Goal: Information Seeking & Learning: Learn about a topic

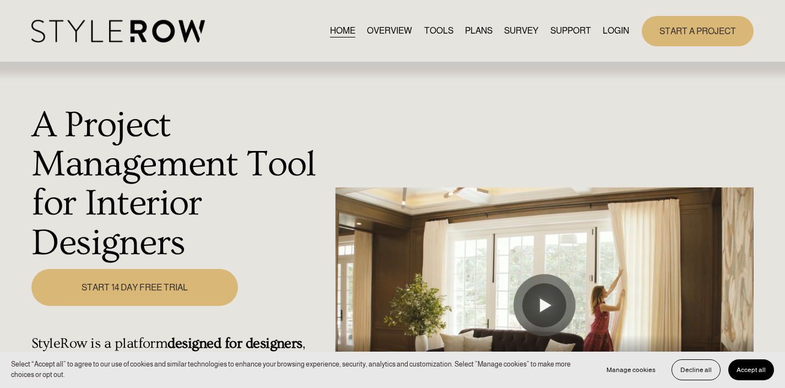
click at [621, 30] on link "LOGIN" at bounding box center [616, 31] width 26 height 15
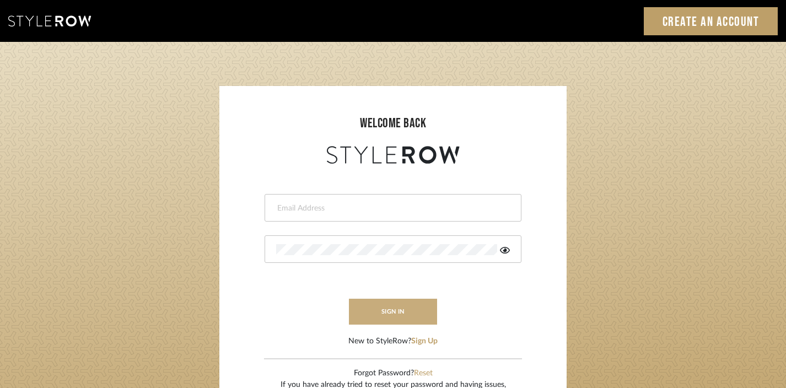
type input "divya.aok@gmail.com"
click at [412, 302] on button "sign in" at bounding box center [393, 312] width 88 height 26
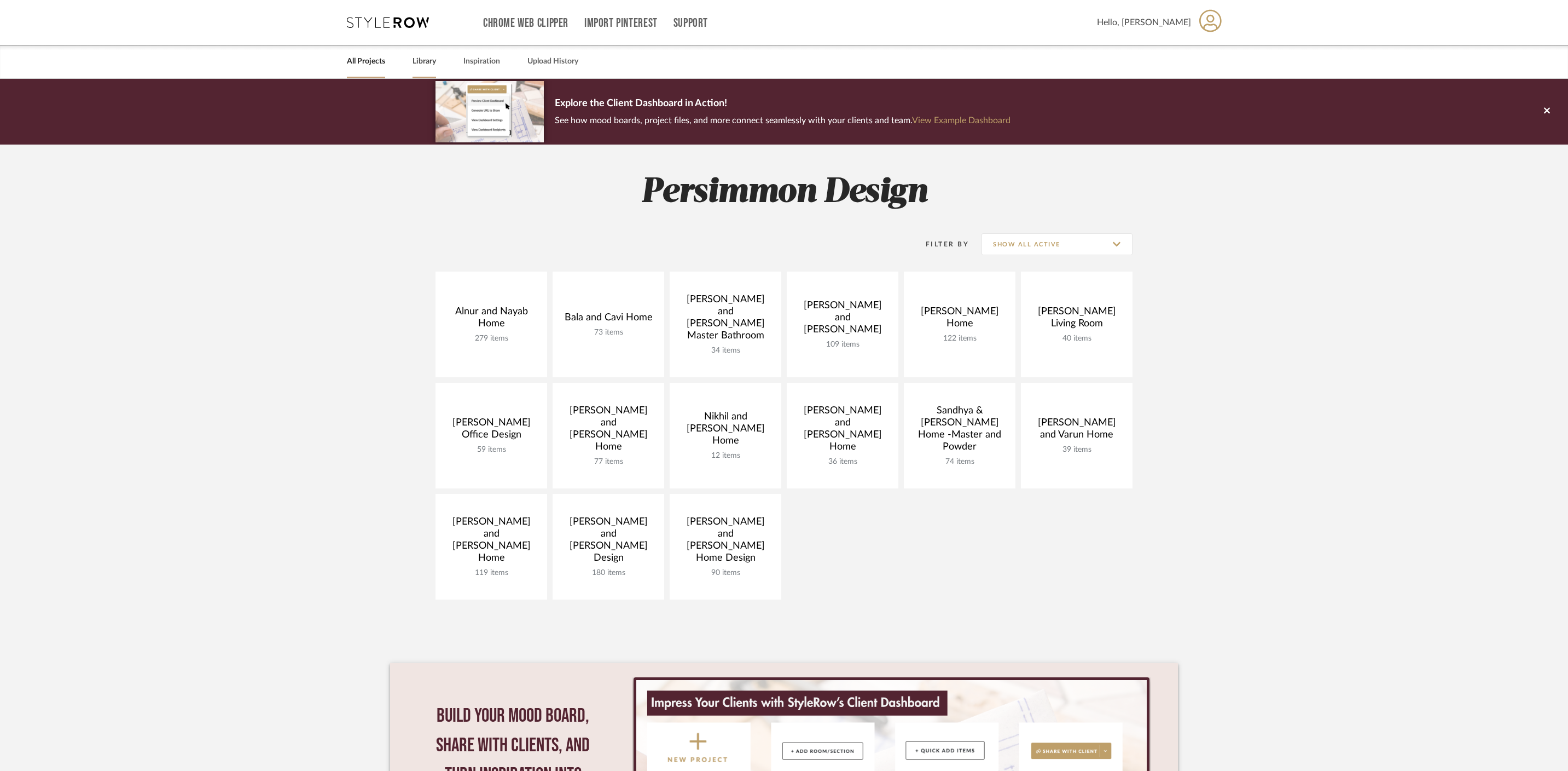
click at [428, 59] on link "Library" at bounding box center [424, 62] width 24 height 15
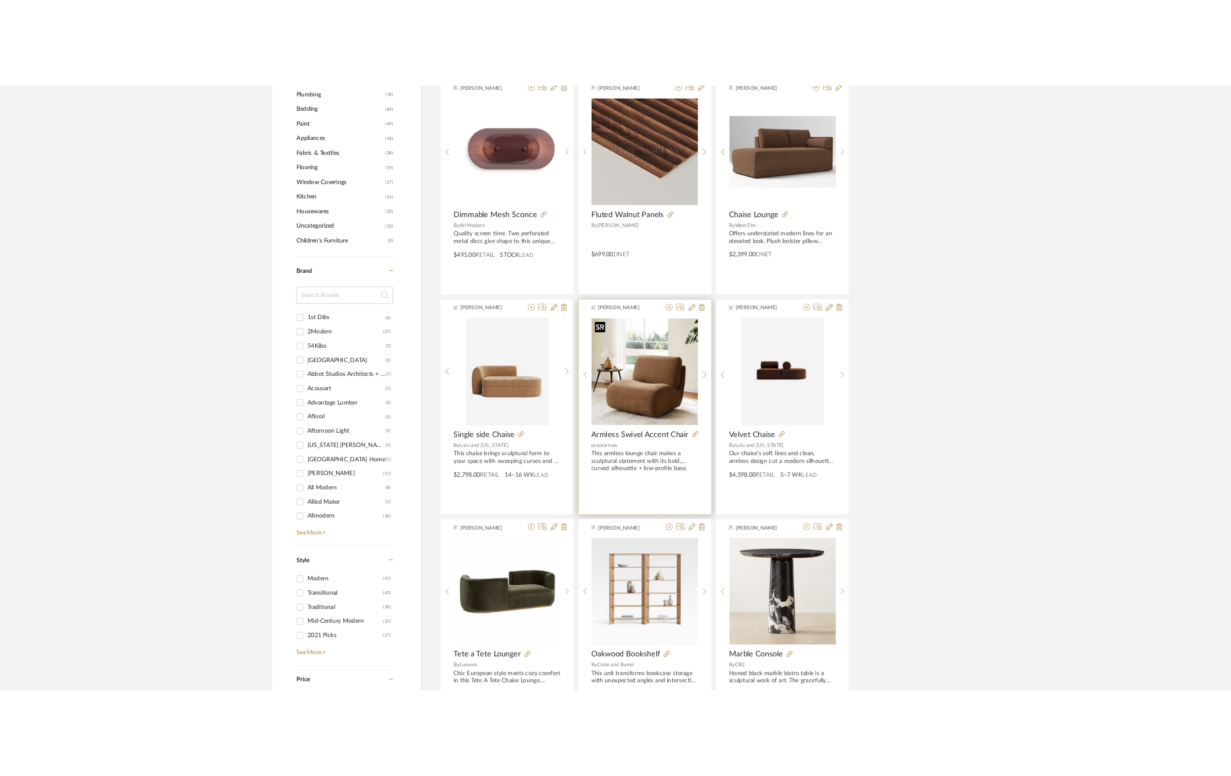
scroll to position [786, 0]
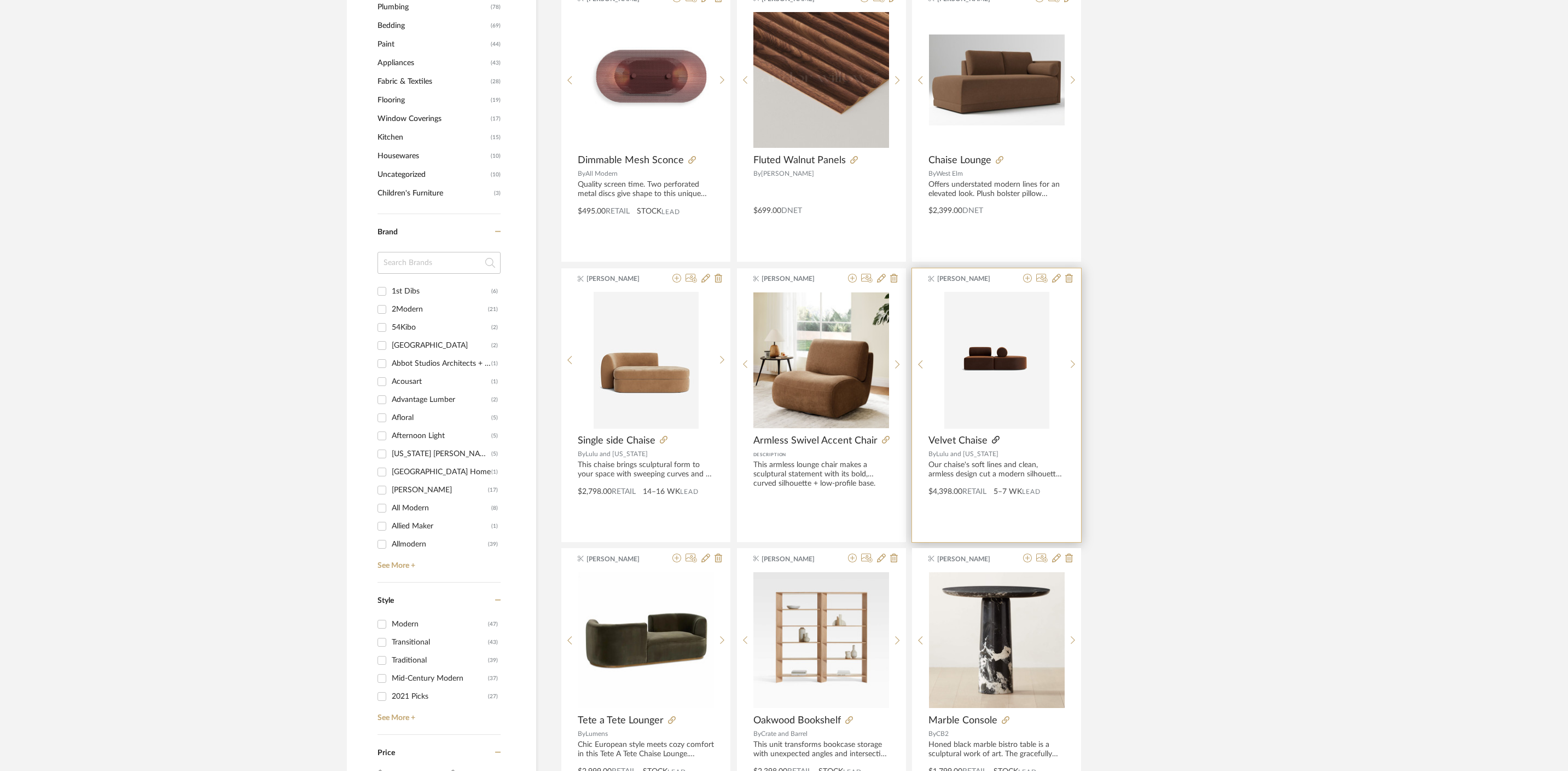
click at [995, 438] on icon at bounding box center [996, 440] width 8 height 8
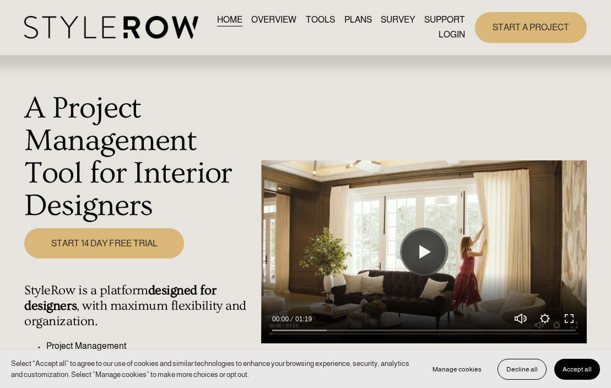
click at [446, 37] on link "LOGIN" at bounding box center [452, 35] width 26 height 15
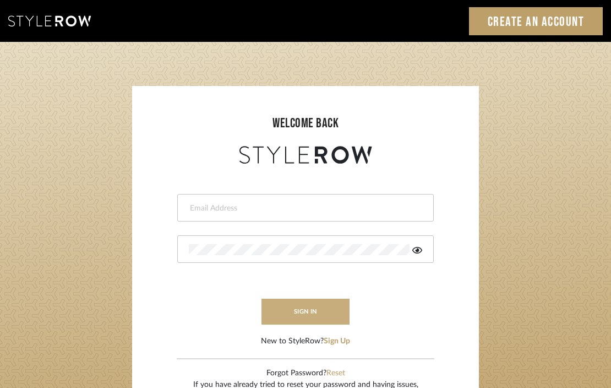
type input "[EMAIL_ADDRESS][DOMAIN_NAME]"
click at [310, 300] on button "sign in" at bounding box center [306, 312] width 88 height 26
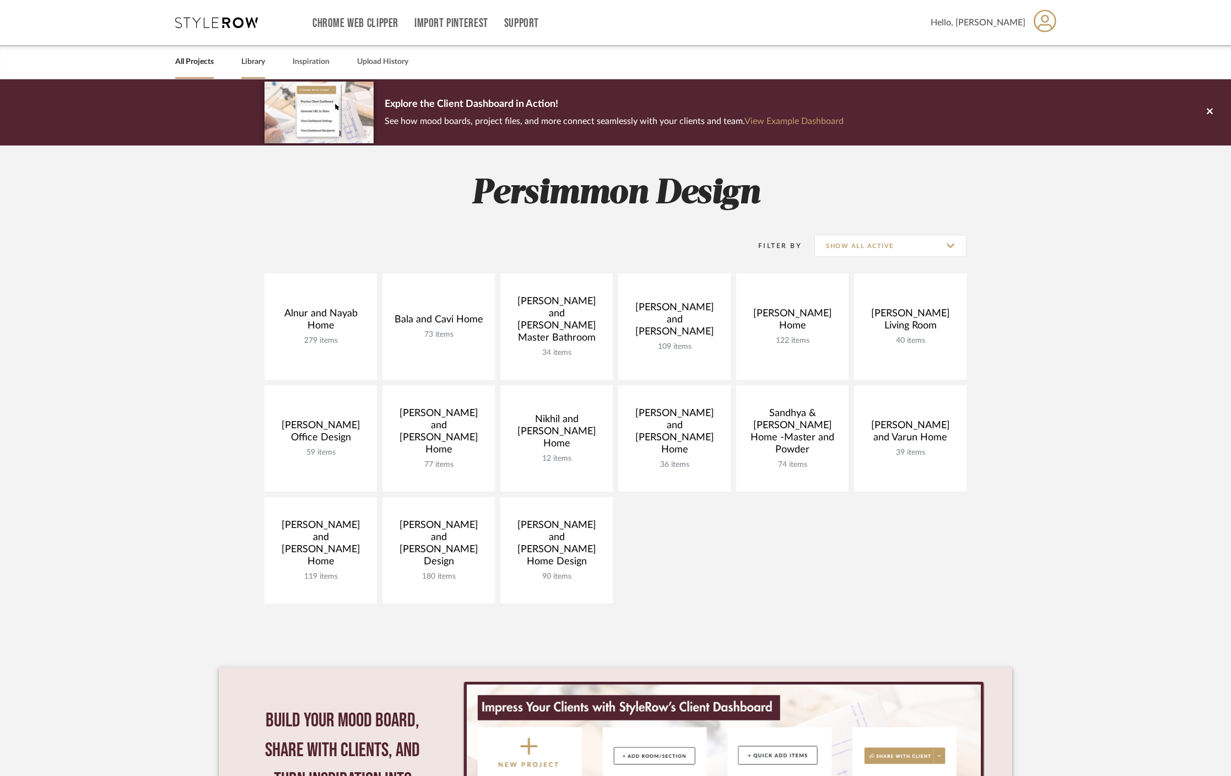
click at [258, 58] on link "Library" at bounding box center [253, 62] width 24 height 15
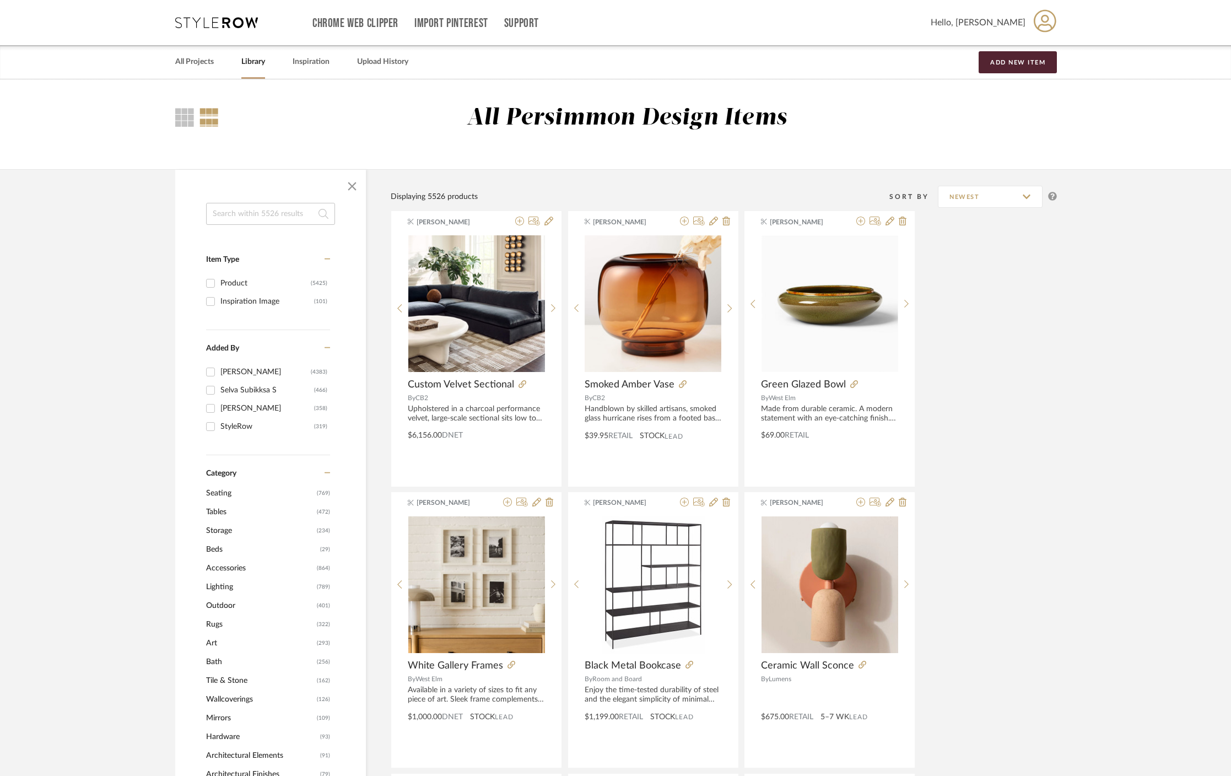
click at [237, 569] on span "Accessories" at bounding box center [260, 568] width 108 height 19
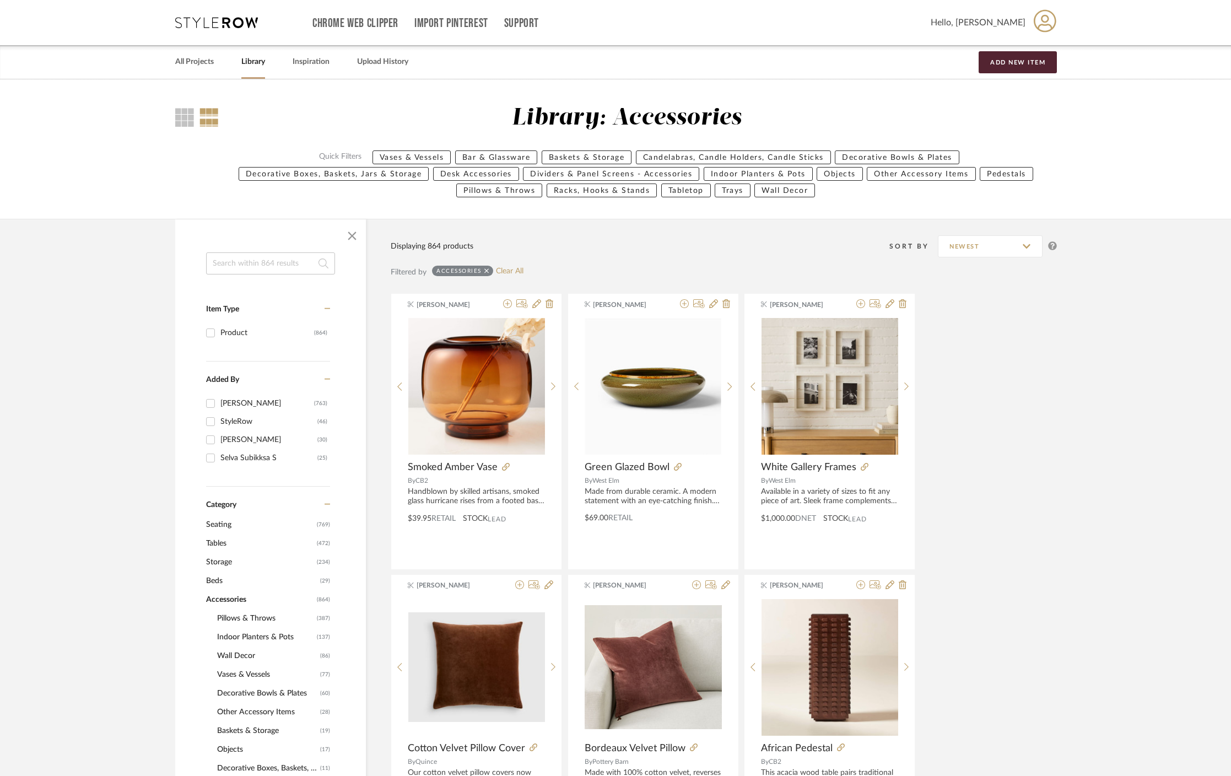
click at [270, 639] on span "Indoor Planters & Pots" at bounding box center [265, 636] width 97 height 19
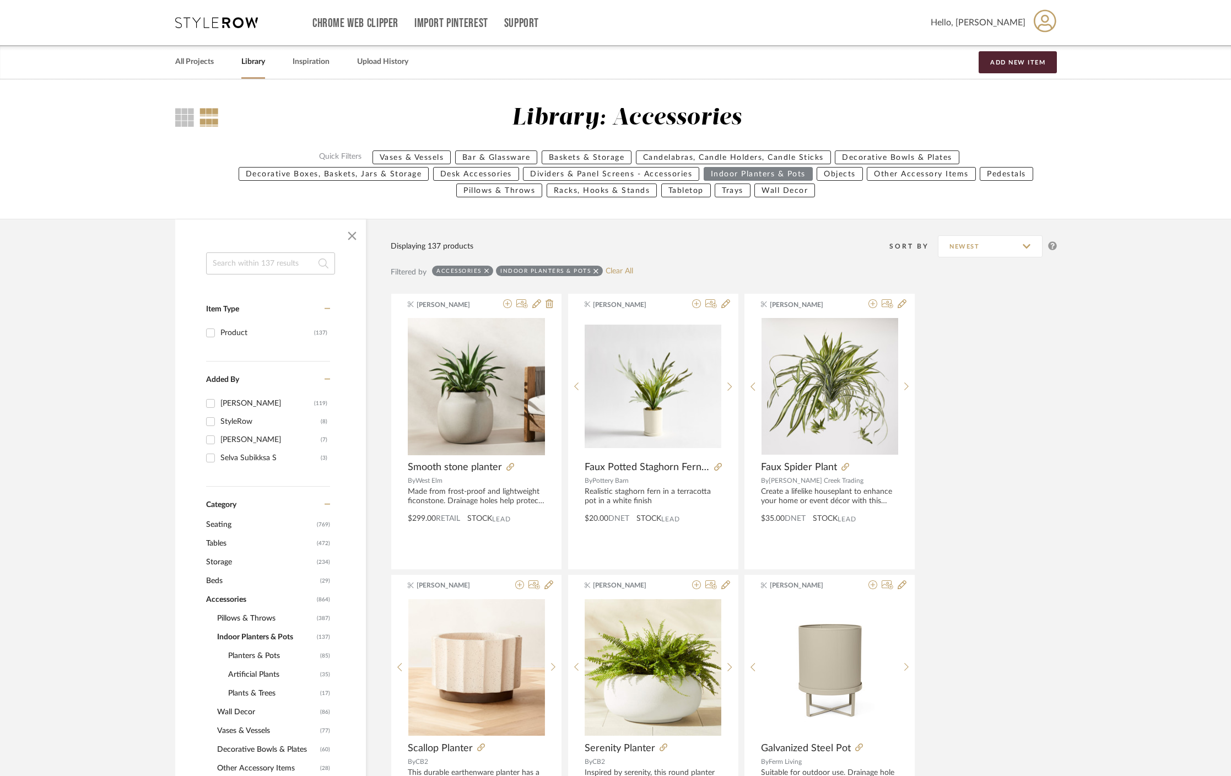
click at [261, 659] on span "Planters & Pots" at bounding box center [272, 655] width 89 height 19
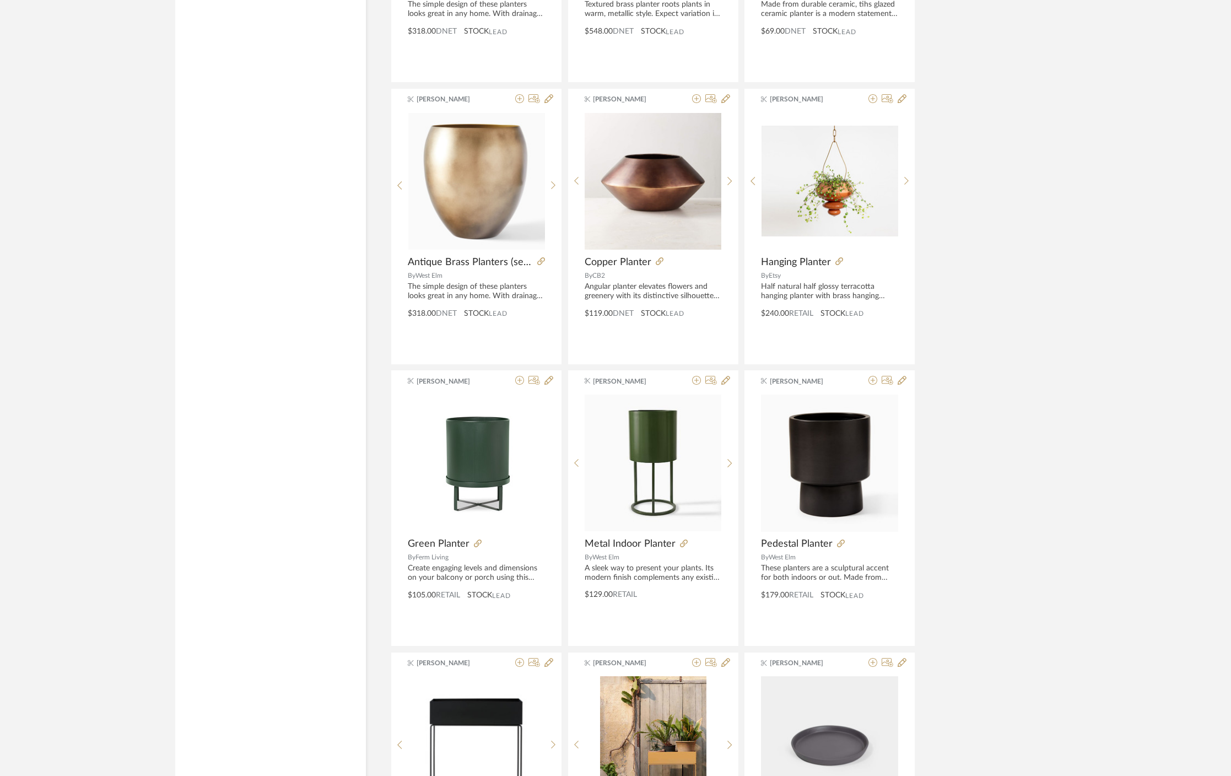
scroll to position [3010, 0]
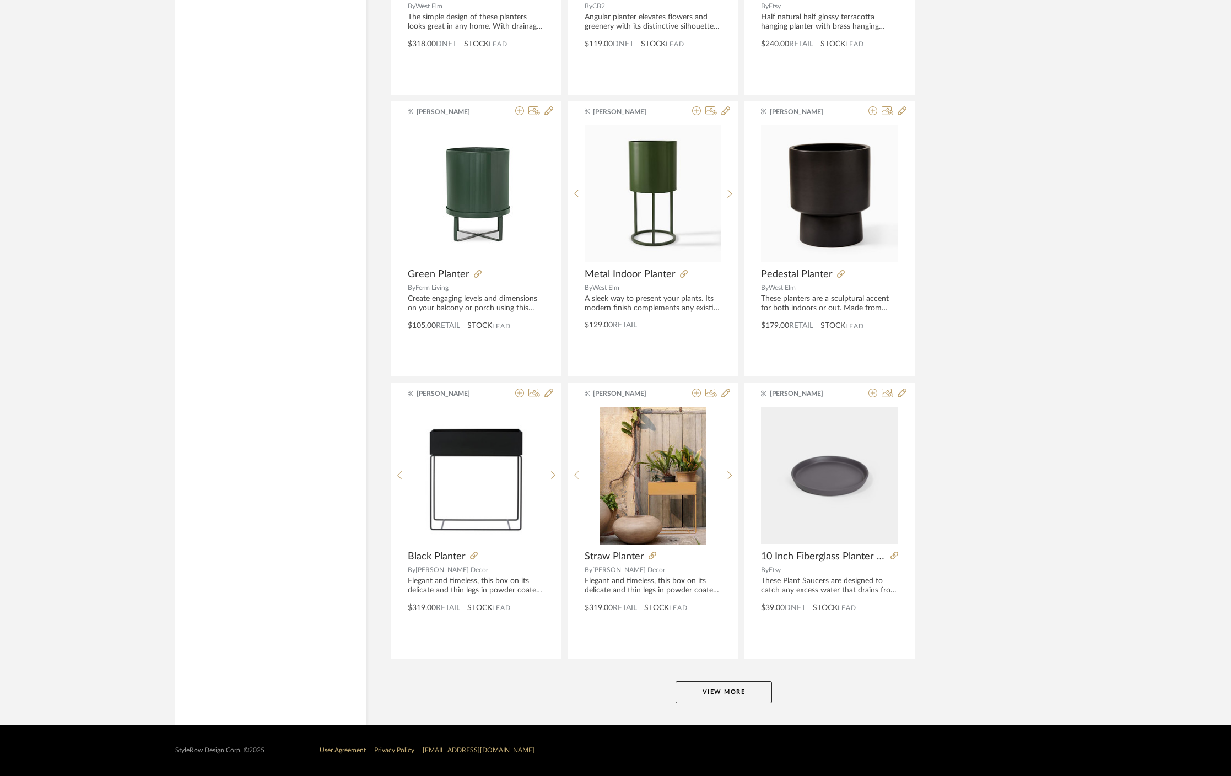
click at [741, 693] on button "View More" at bounding box center [723, 692] width 96 height 22
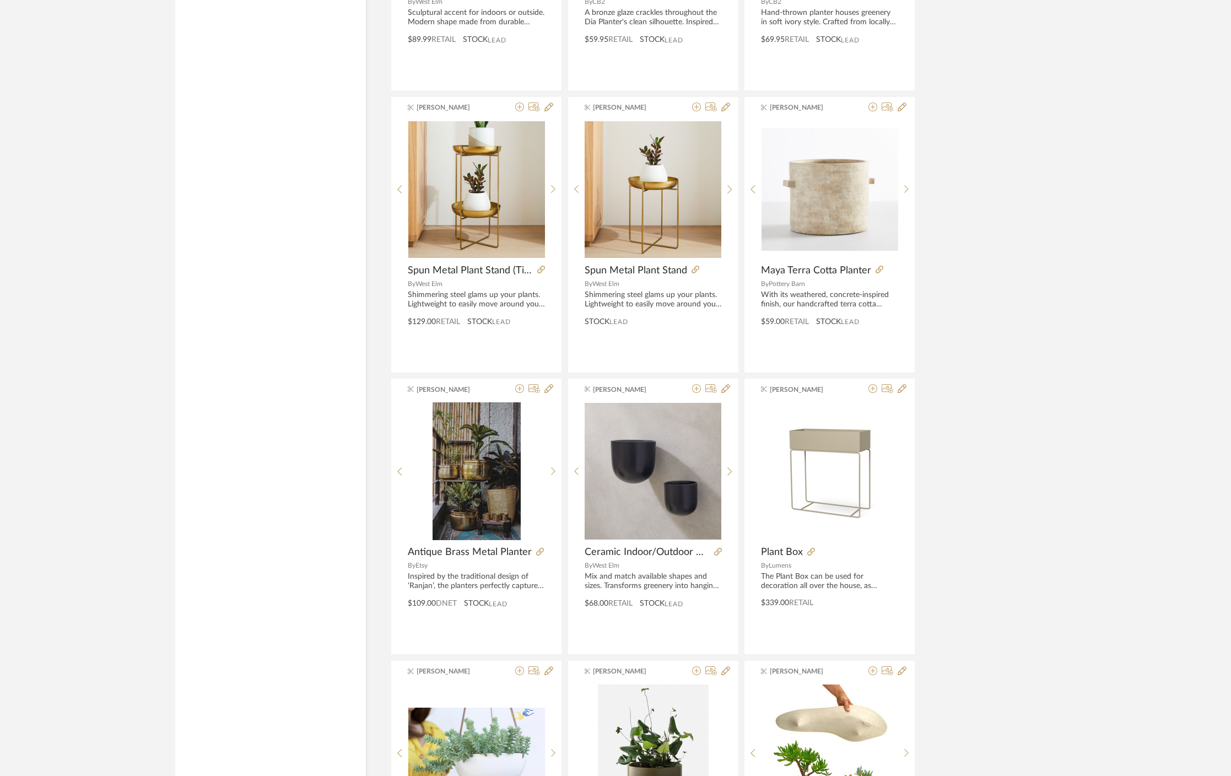
scroll to position [6391, 0]
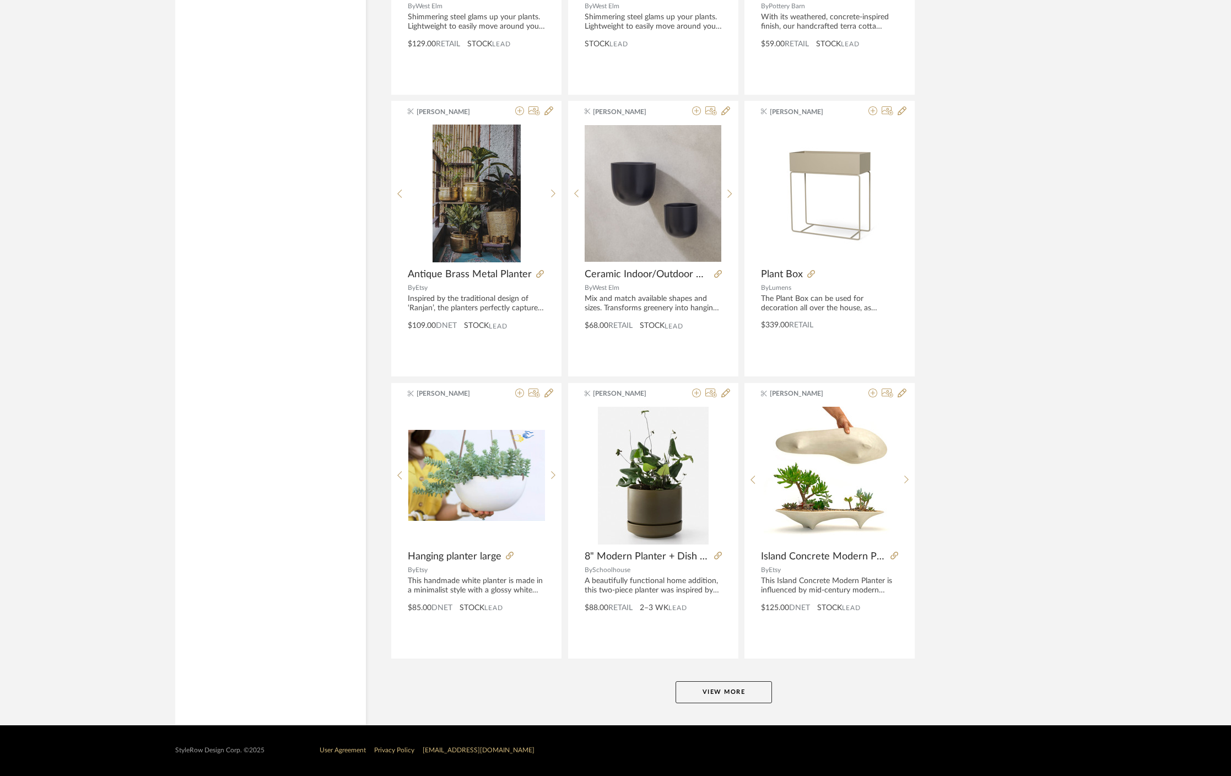
click at [740, 685] on button "View More" at bounding box center [723, 692] width 96 height 22
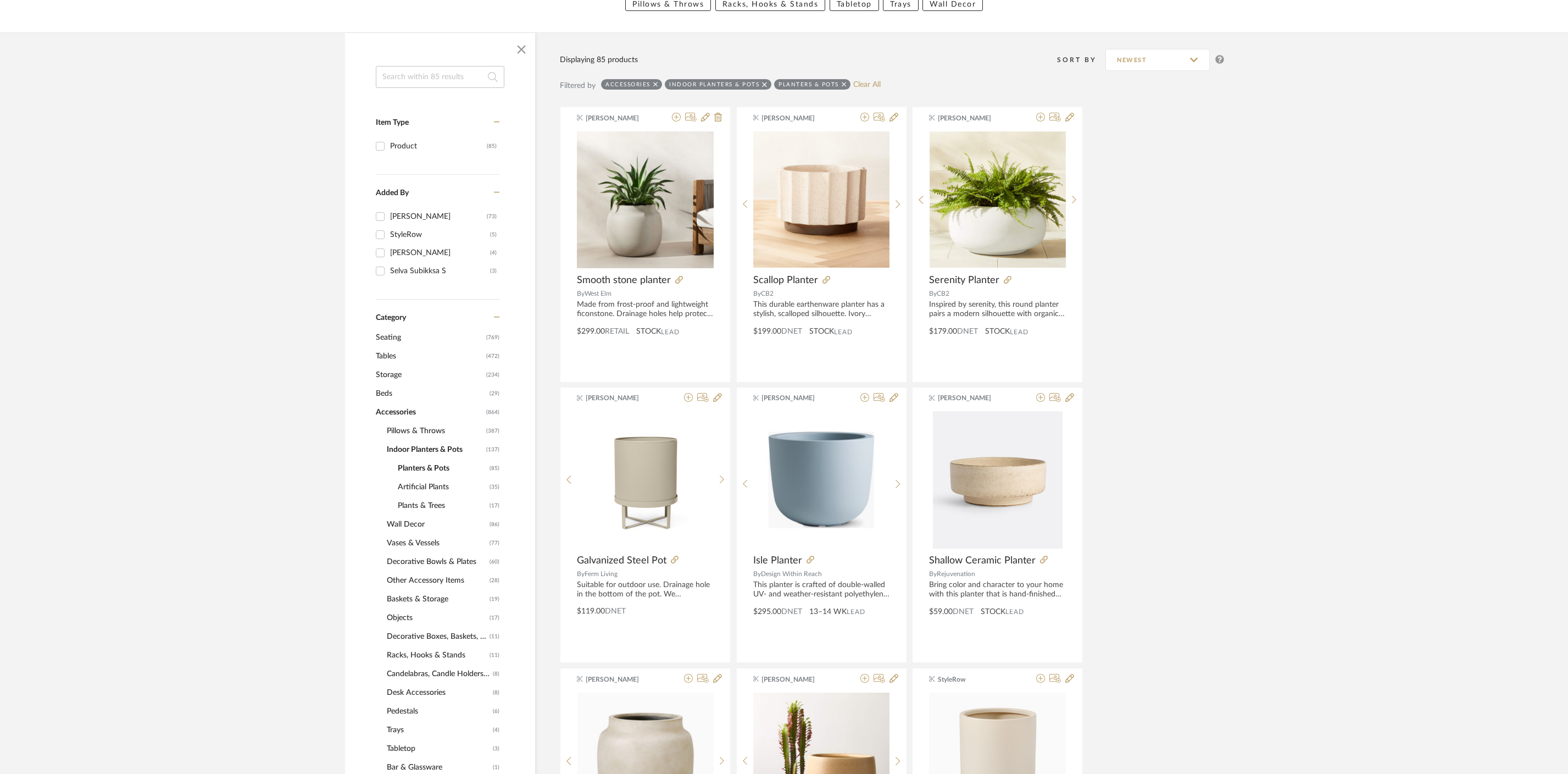
scroll to position [160, 0]
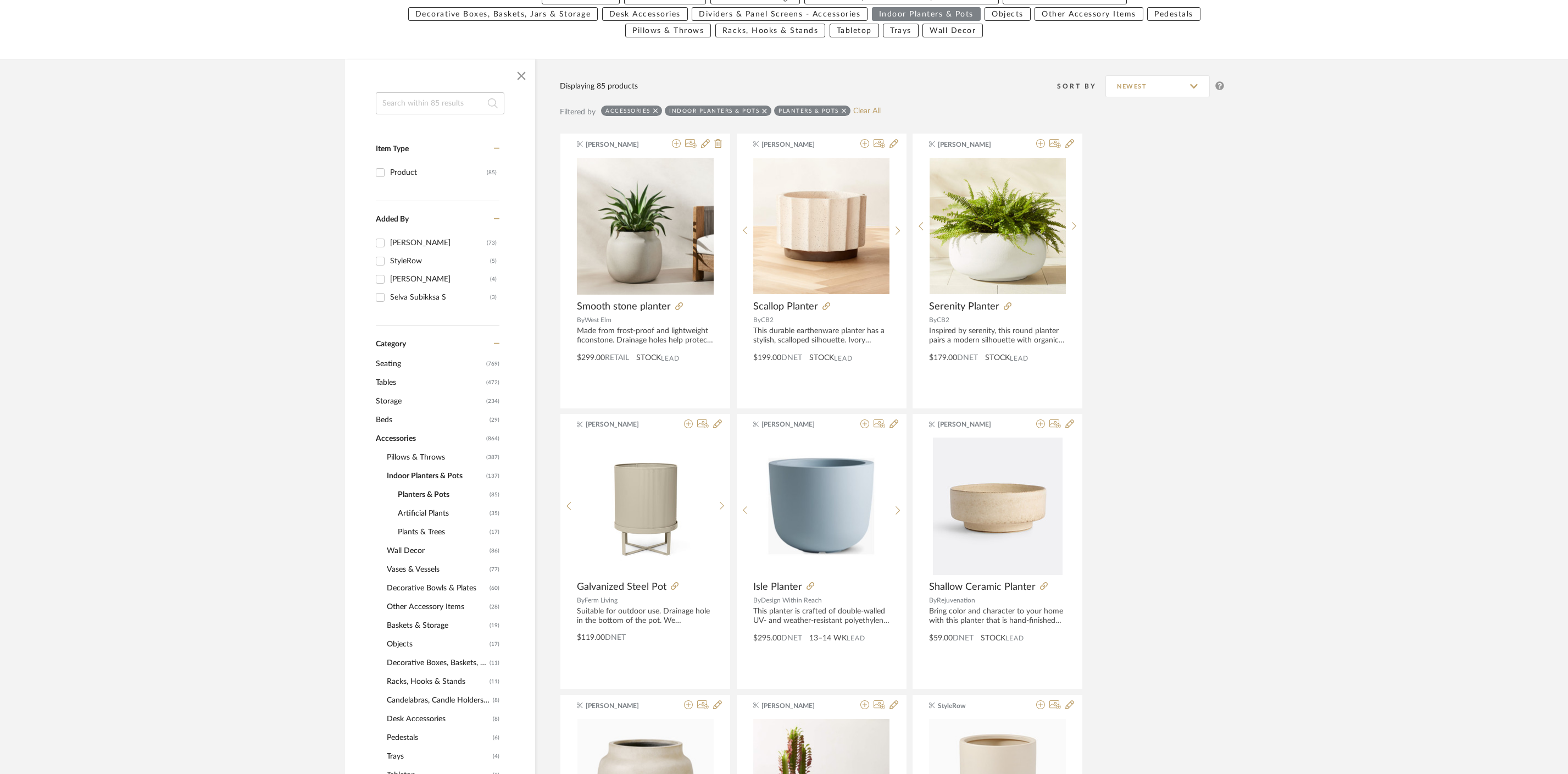
click at [400, 439] on span "Accessories" at bounding box center [430, 438] width 108 height 19
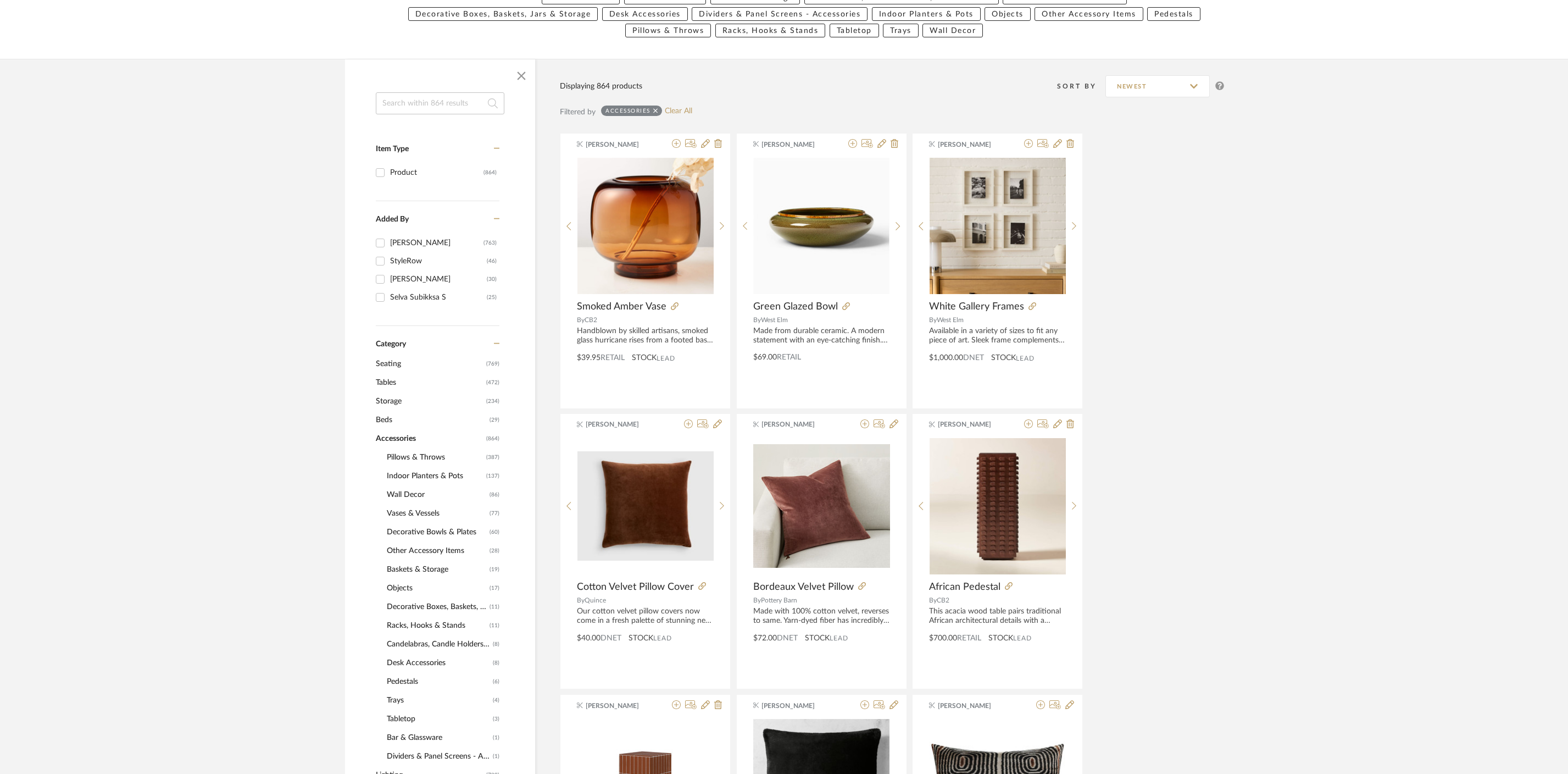
click at [423, 455] on span "Pillows & Throws" at bounding box center [435, 457] width 97 height 19
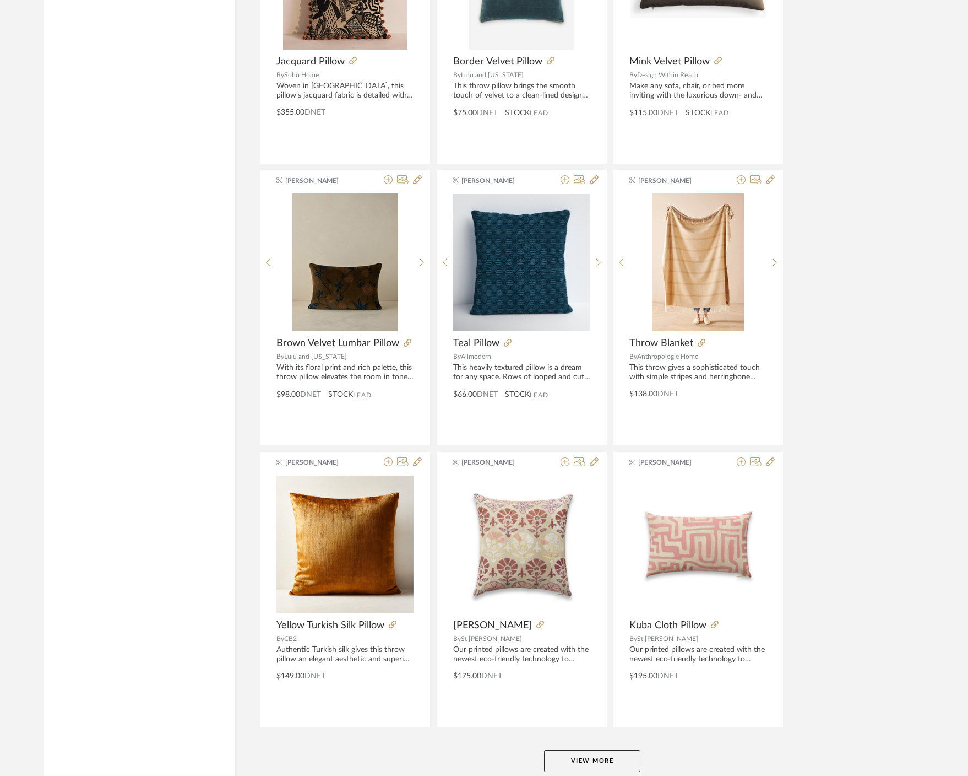
scroll to position [3010, 0]
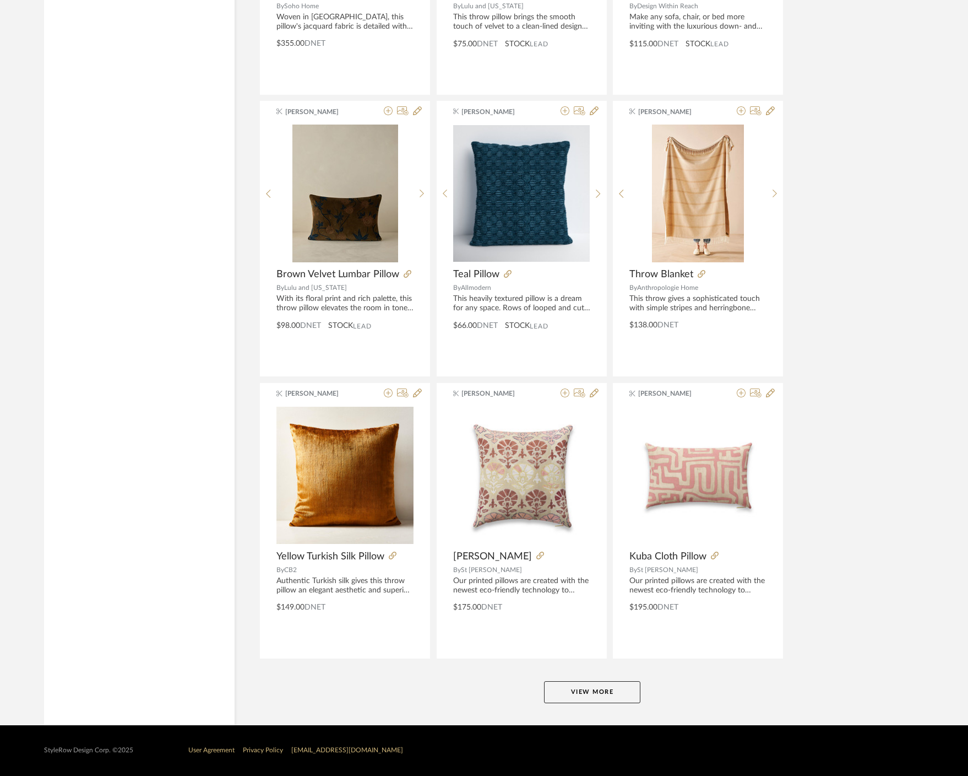
click at [593, 692] on button "View More" at bounding box center [592, 692] width 96 height 22
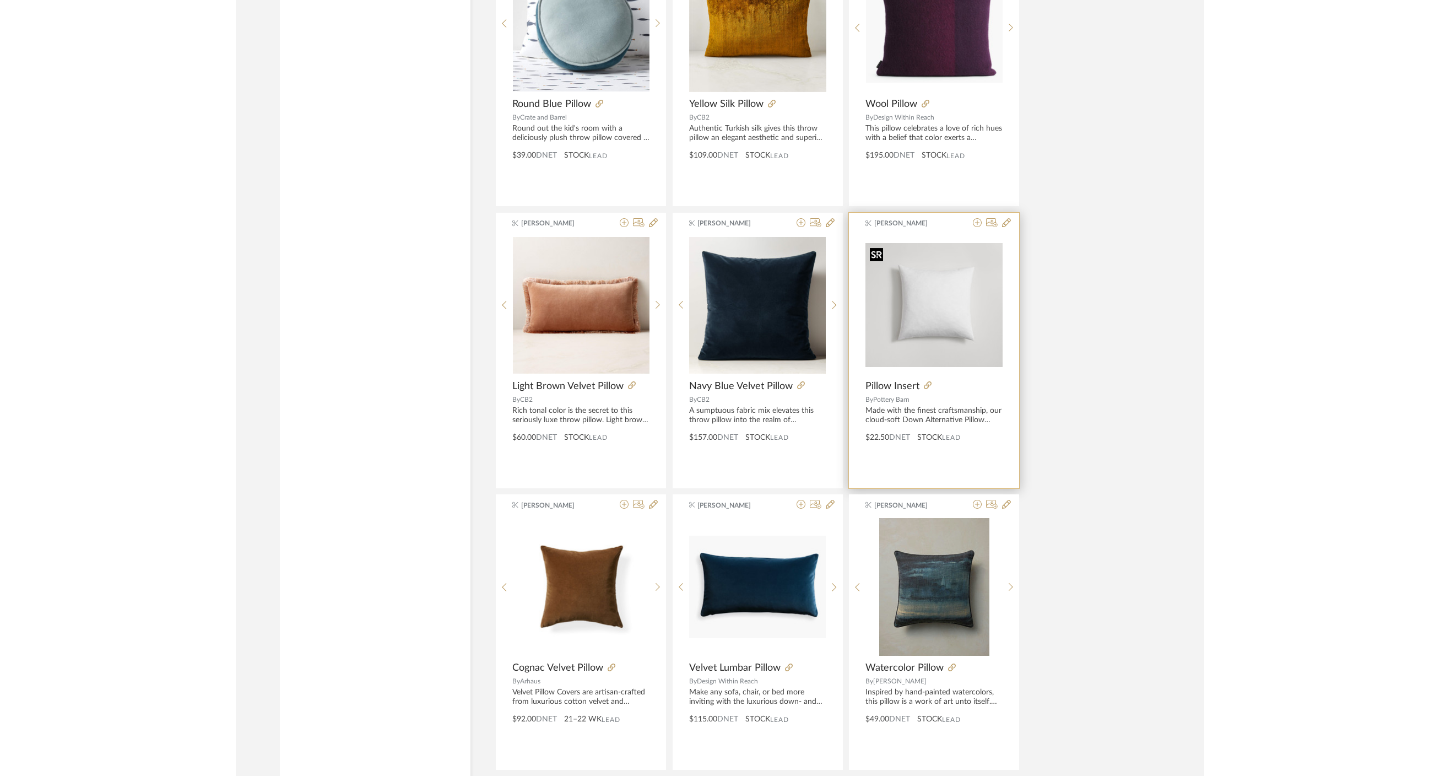
scroll to position [5458, 0]
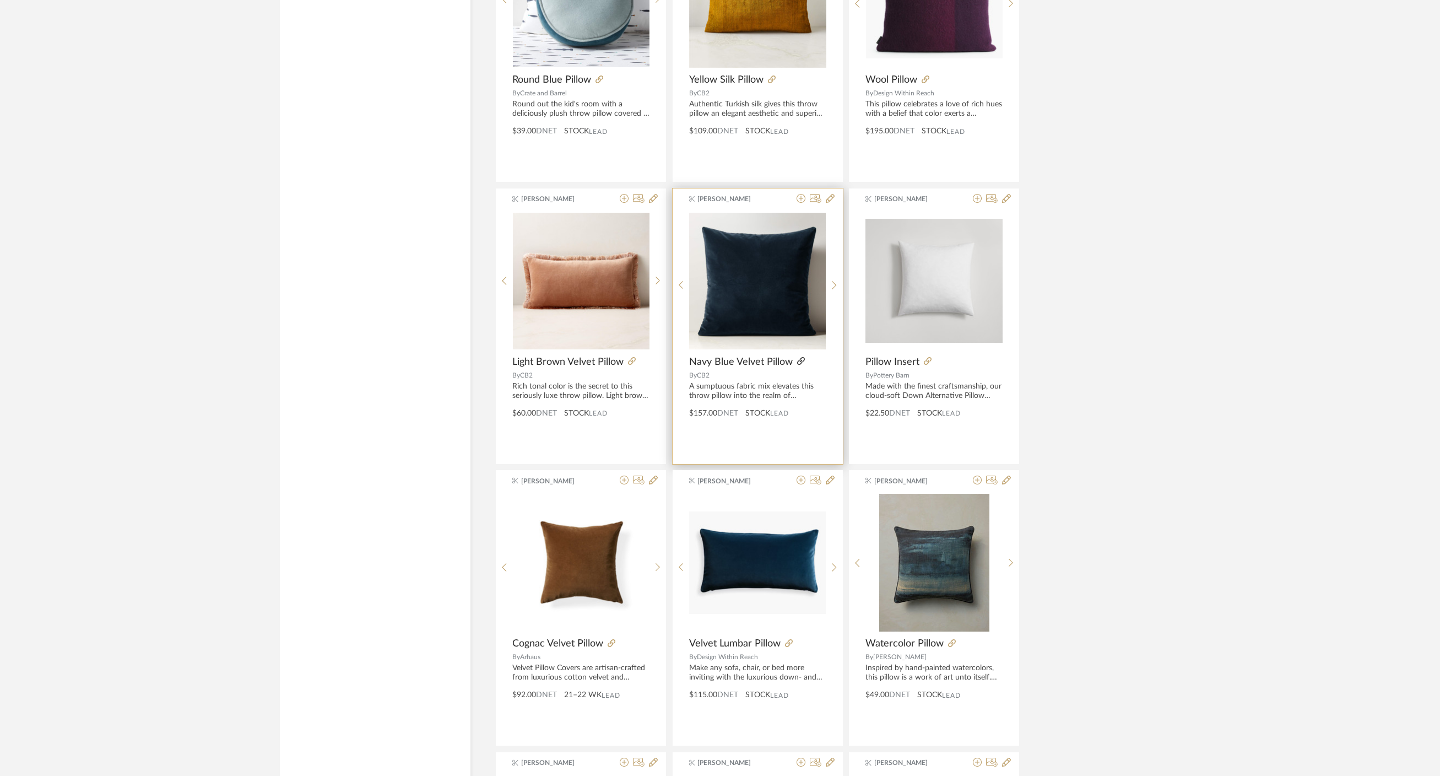
click at [800, 362] on icon at bounding box center [801, 361] width 8 height 8
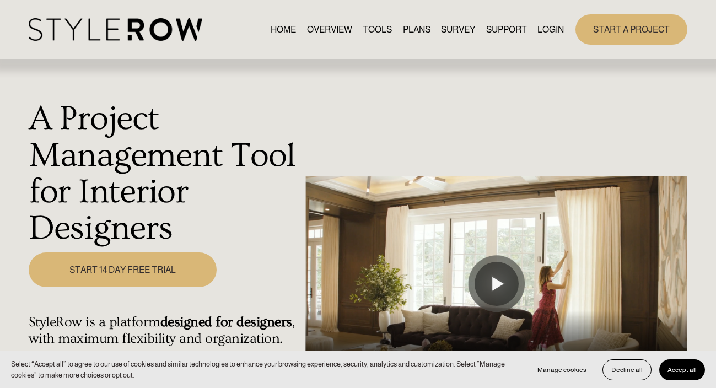
click at [462, 28] on link "LOGIN" at bounding box center [550, 29] width 26 height 15
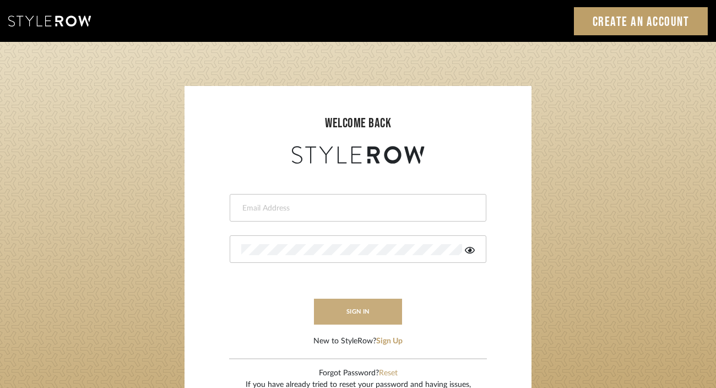
type input "divya.aok@gmail.com"
click at [351, 318] on button "sign in" at bounding box center [358, 312] width 88 height 26
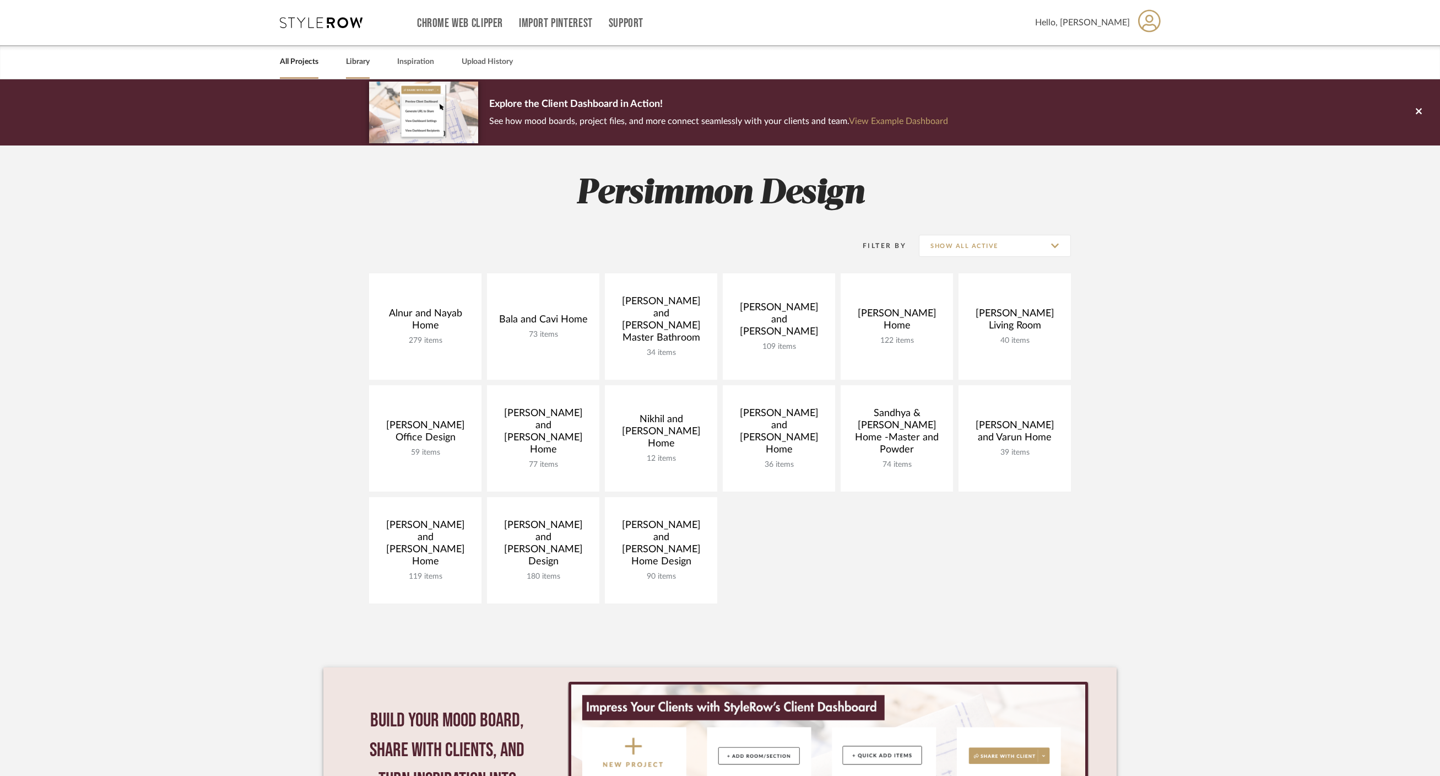
click at [347, 65] on link "Library" at bounding box center [358, 62] width 24 height 15
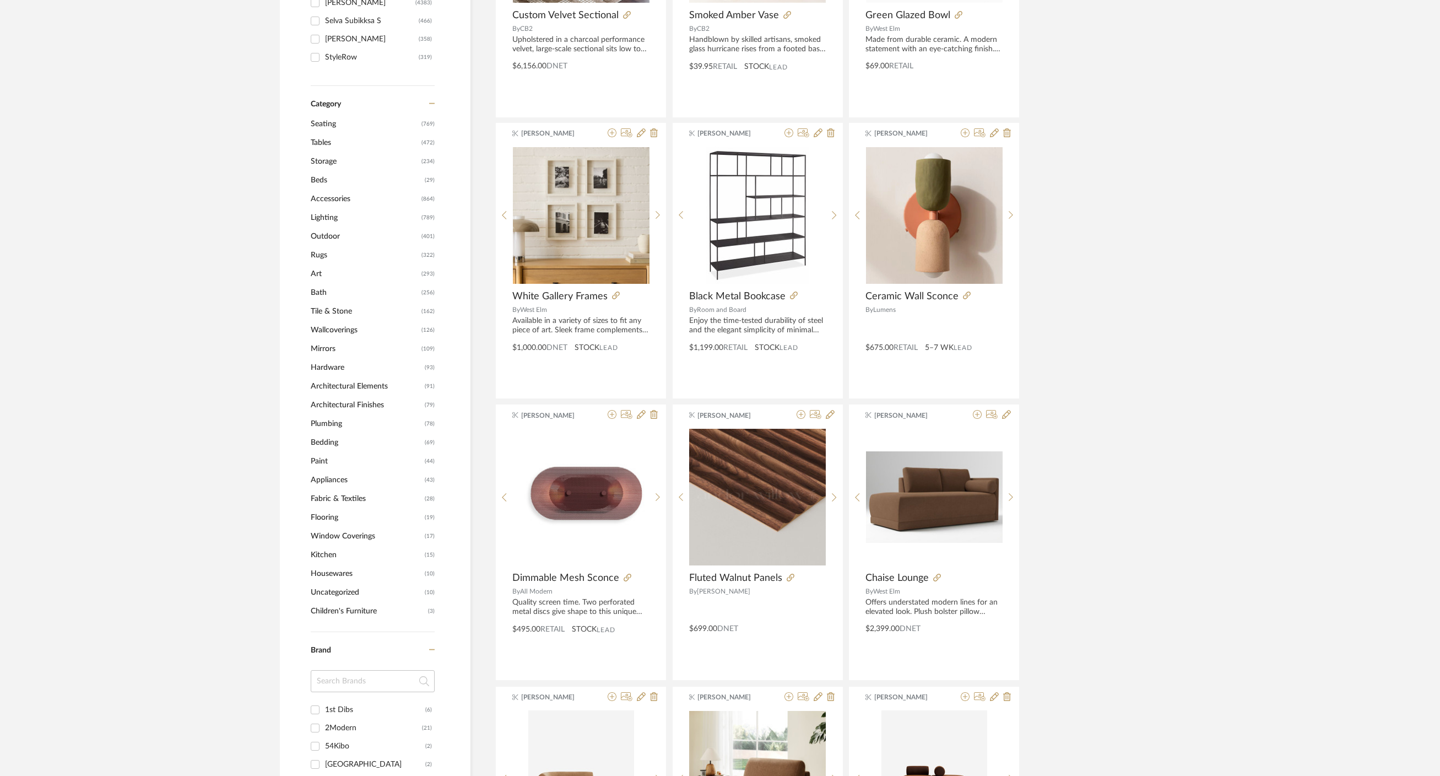
scroll to position [372, 0]
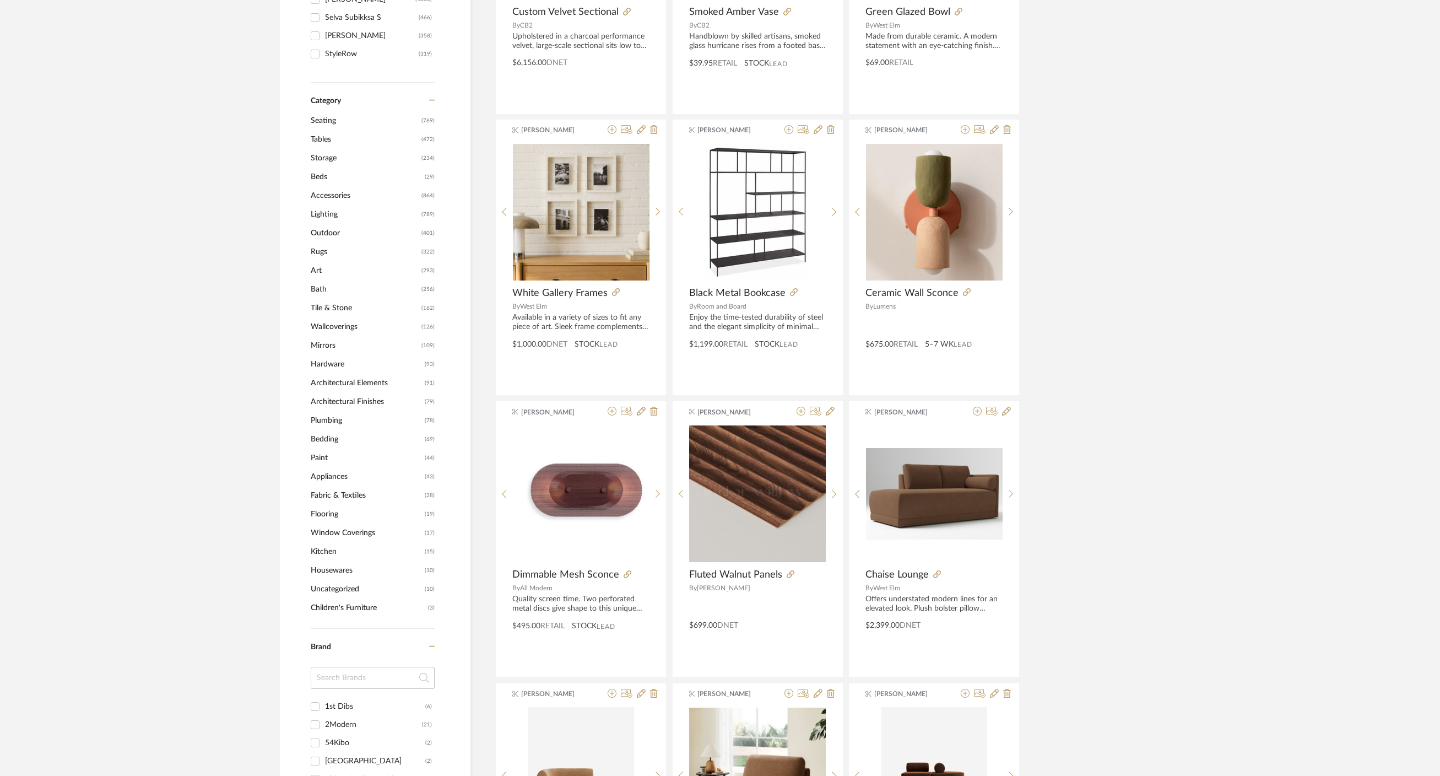
click at [338, 202] on span "Accessories" at bounding box center [365, 195] width 108 height 19
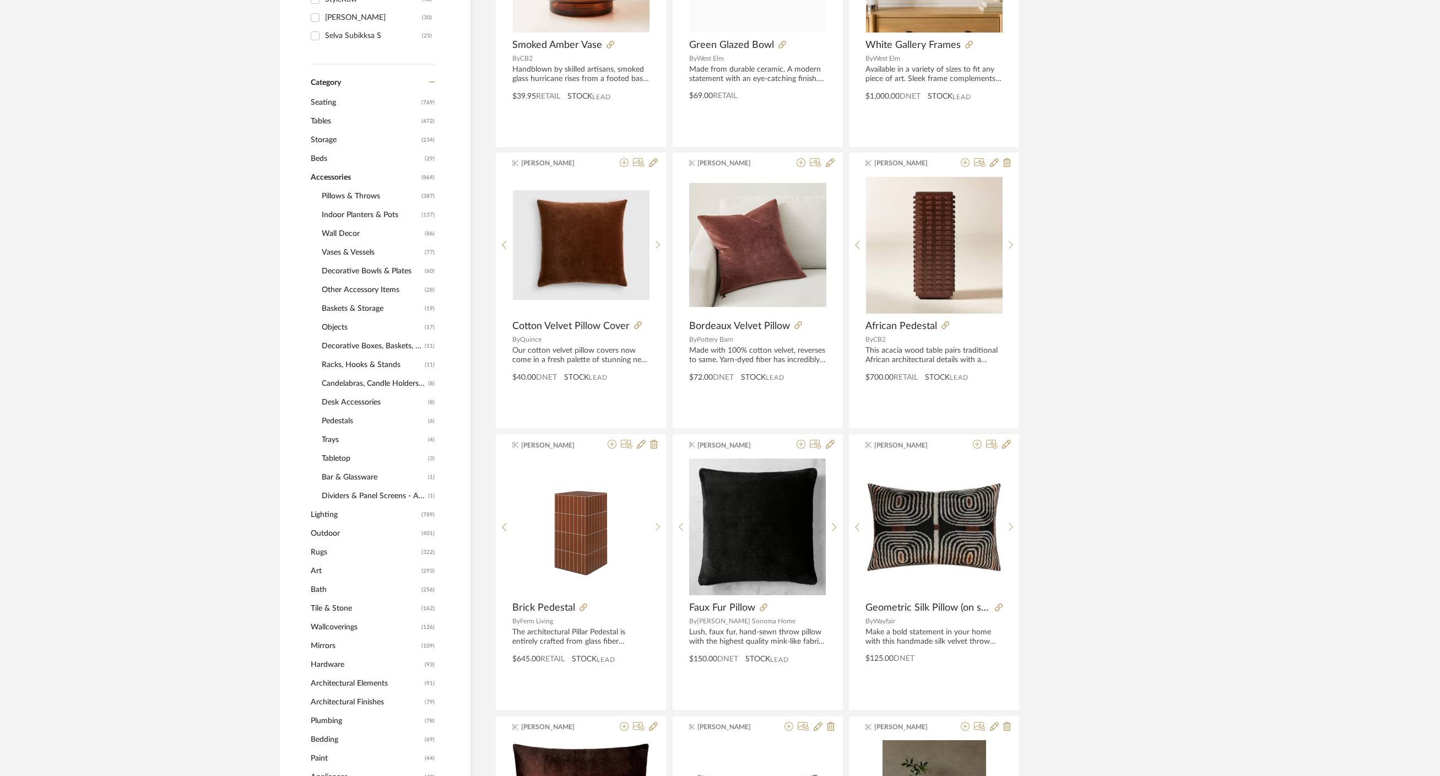
scroll to position [404, 0]
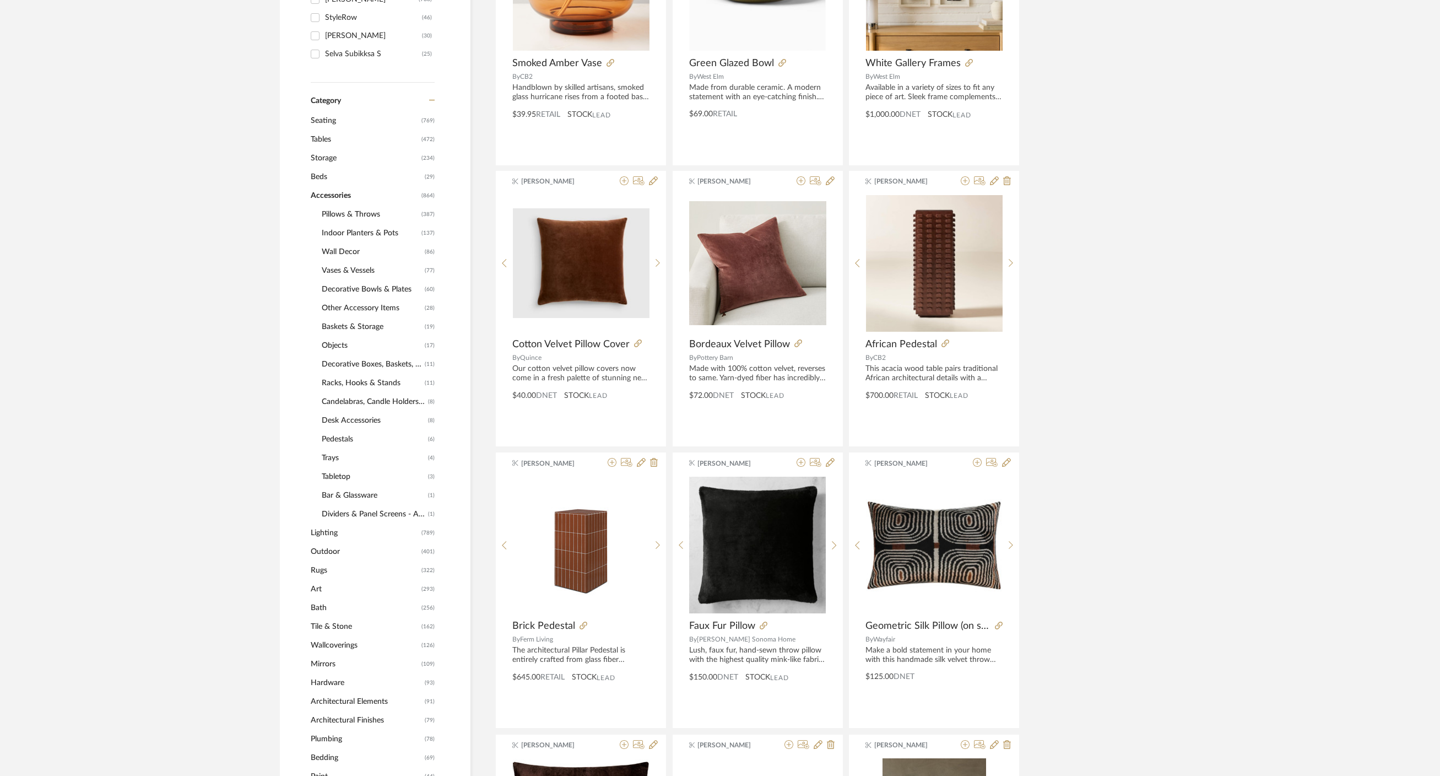
click at [339, 478] on span "Tabletop" at bounding box center [374, 476] width 104 height 19
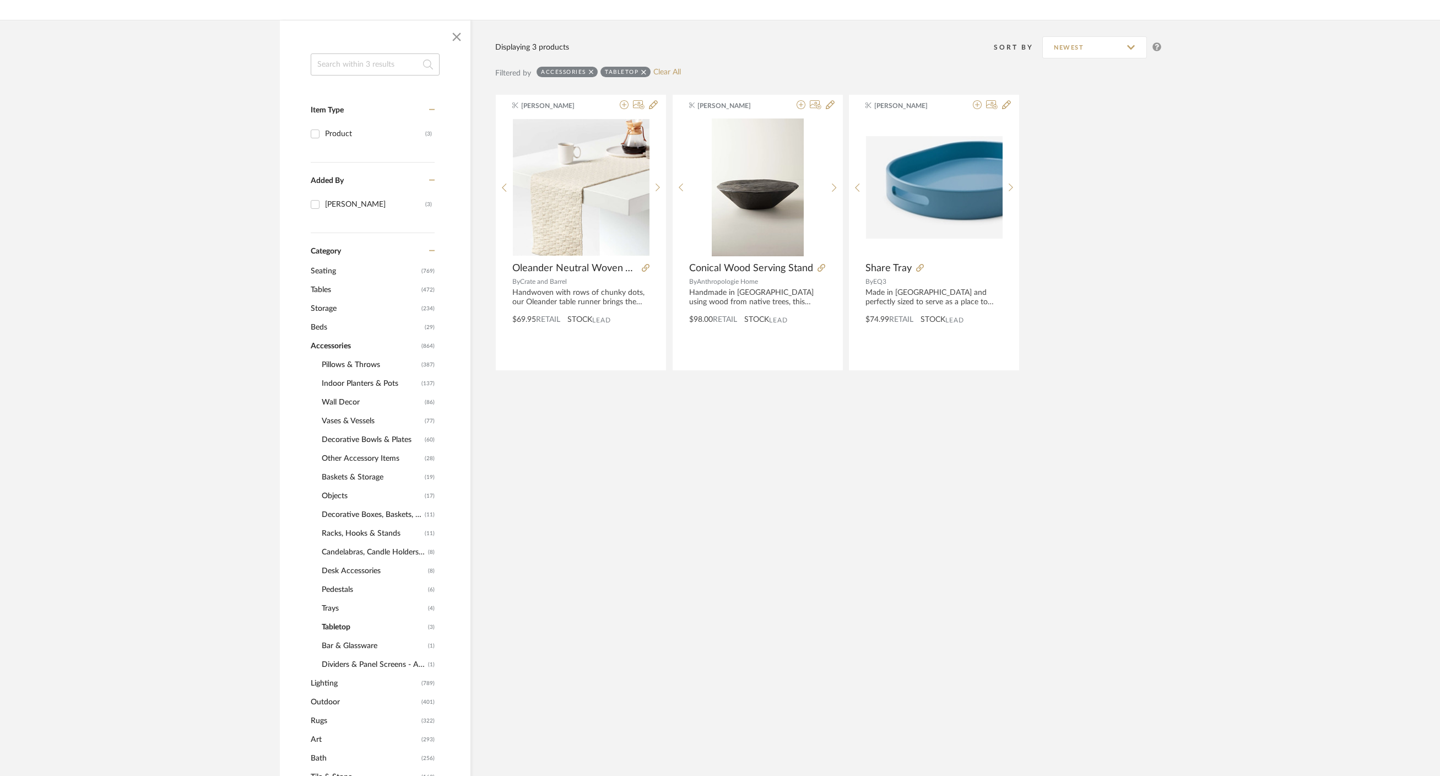
scroll to position [192, 0]
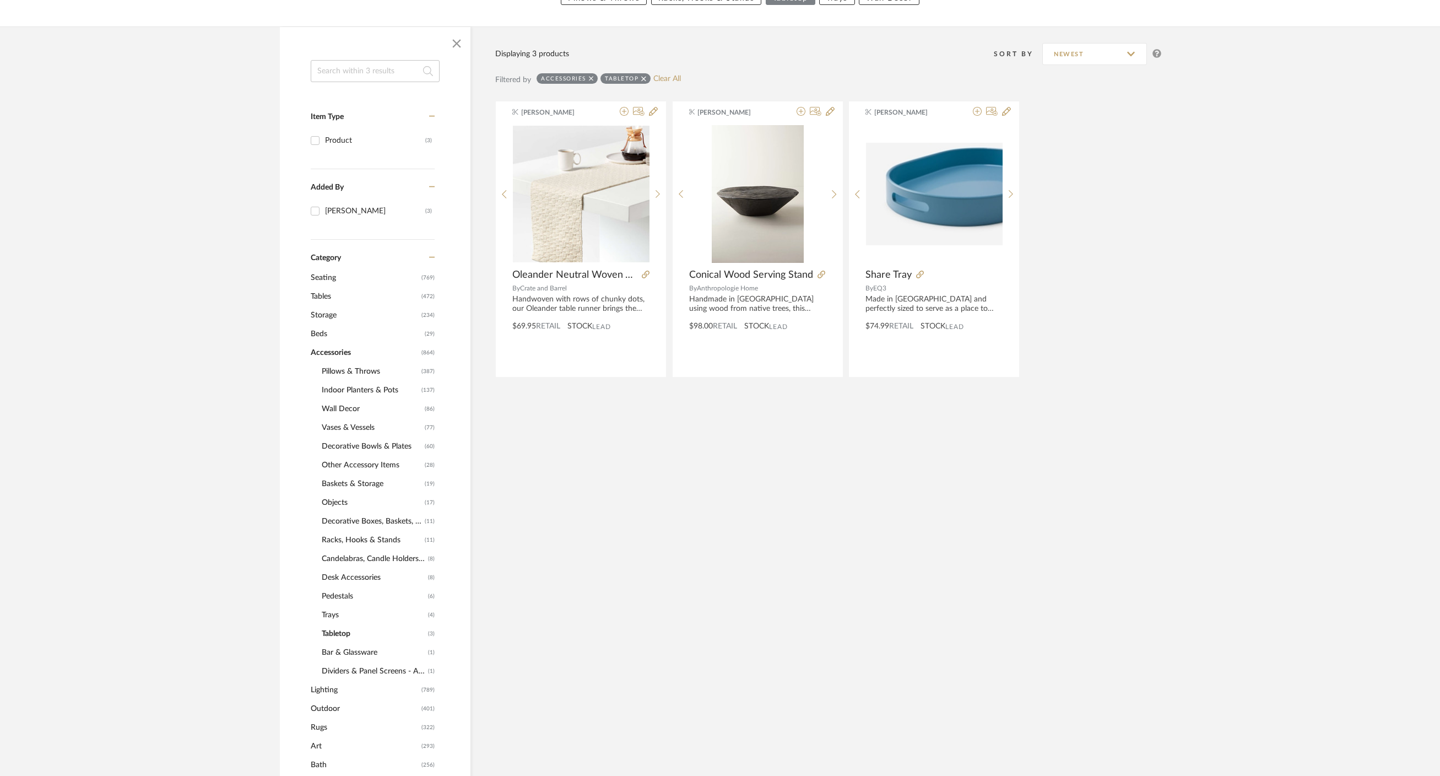
click at [336, 597] on span "Pedestals" at bounding box center [374, 596] width 104 height 19
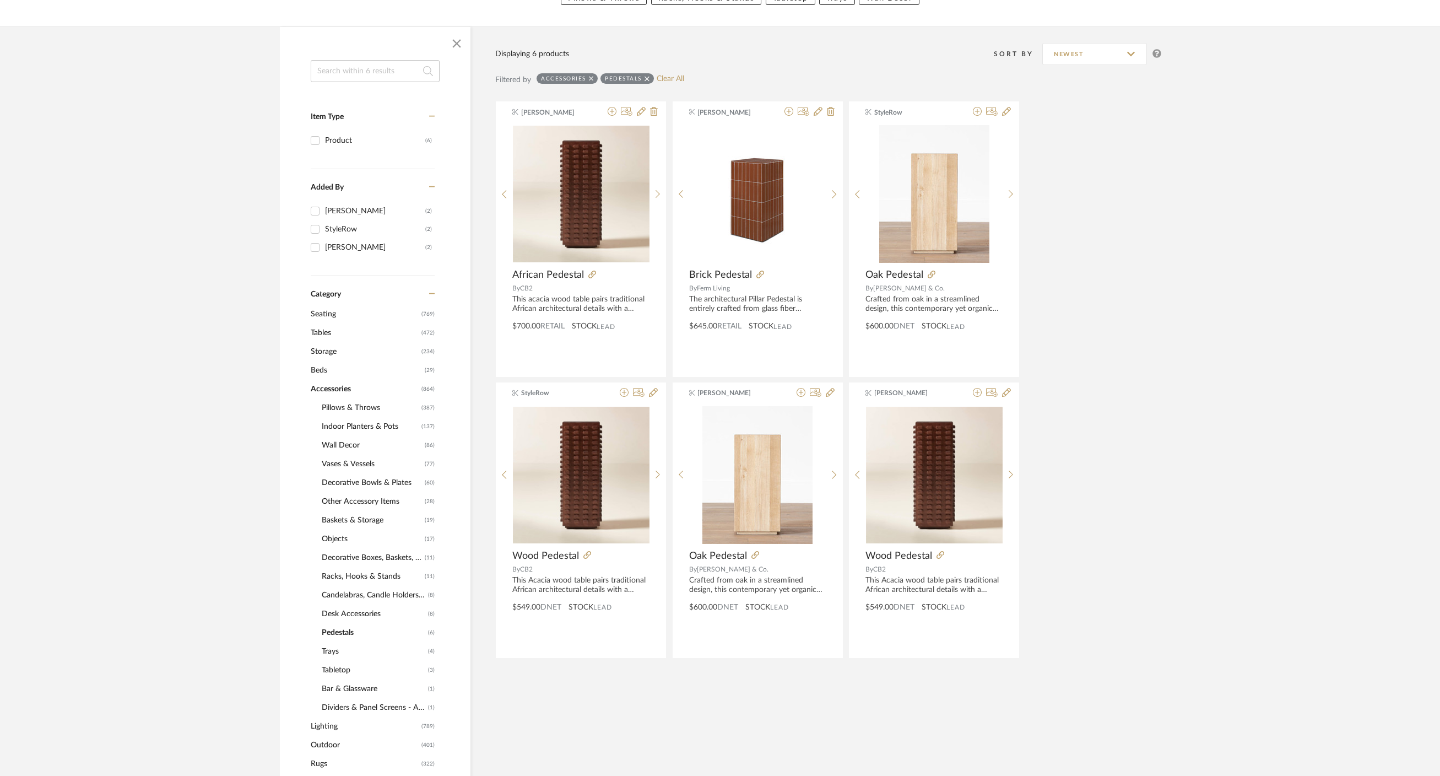
click at [372, 591] on span "Candelabras, Candle Holders, Candle Sticks" at bounding box center [374, 595] width 104 height 19
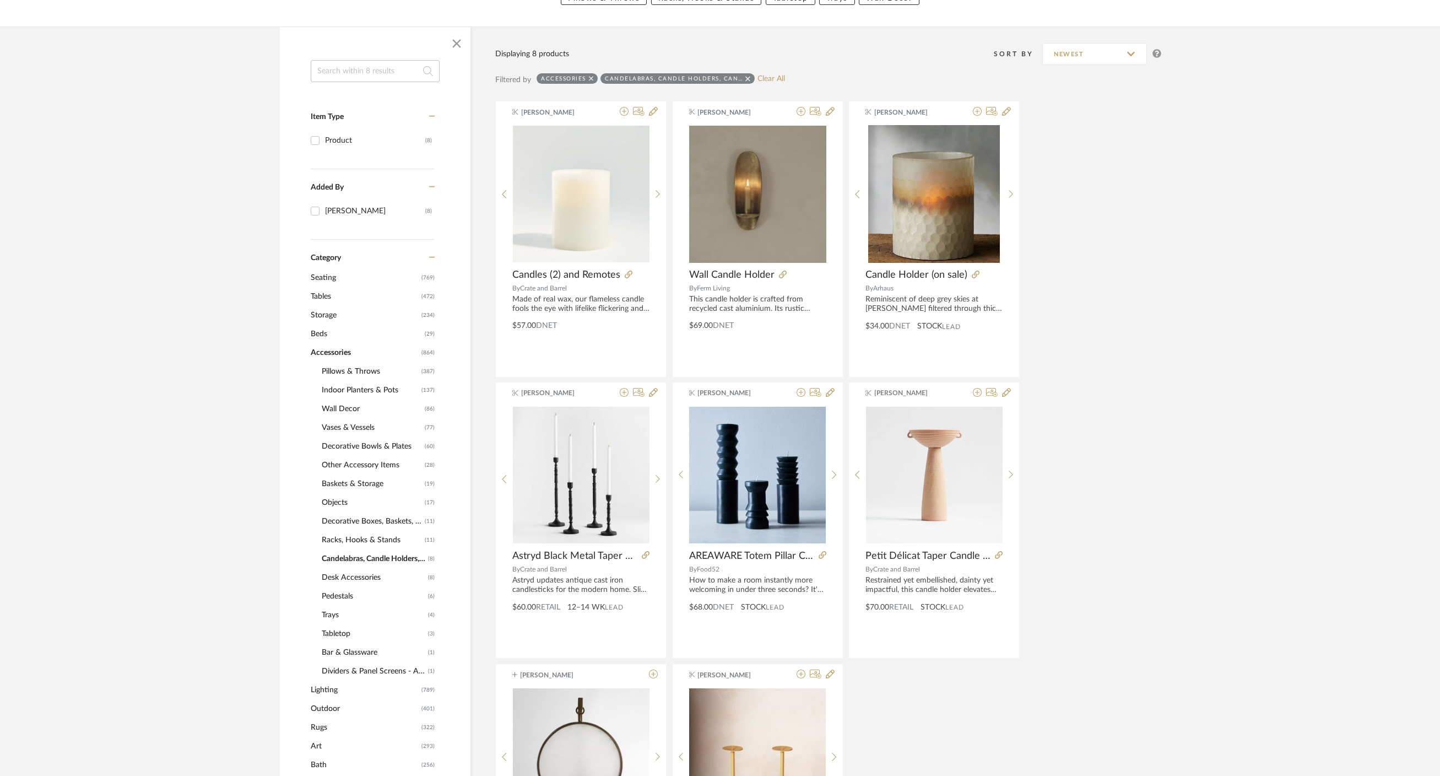
click at [348, 541] on span "Racks, Hooks & Stands" at bounding box center [372, 540] width 100 height 19
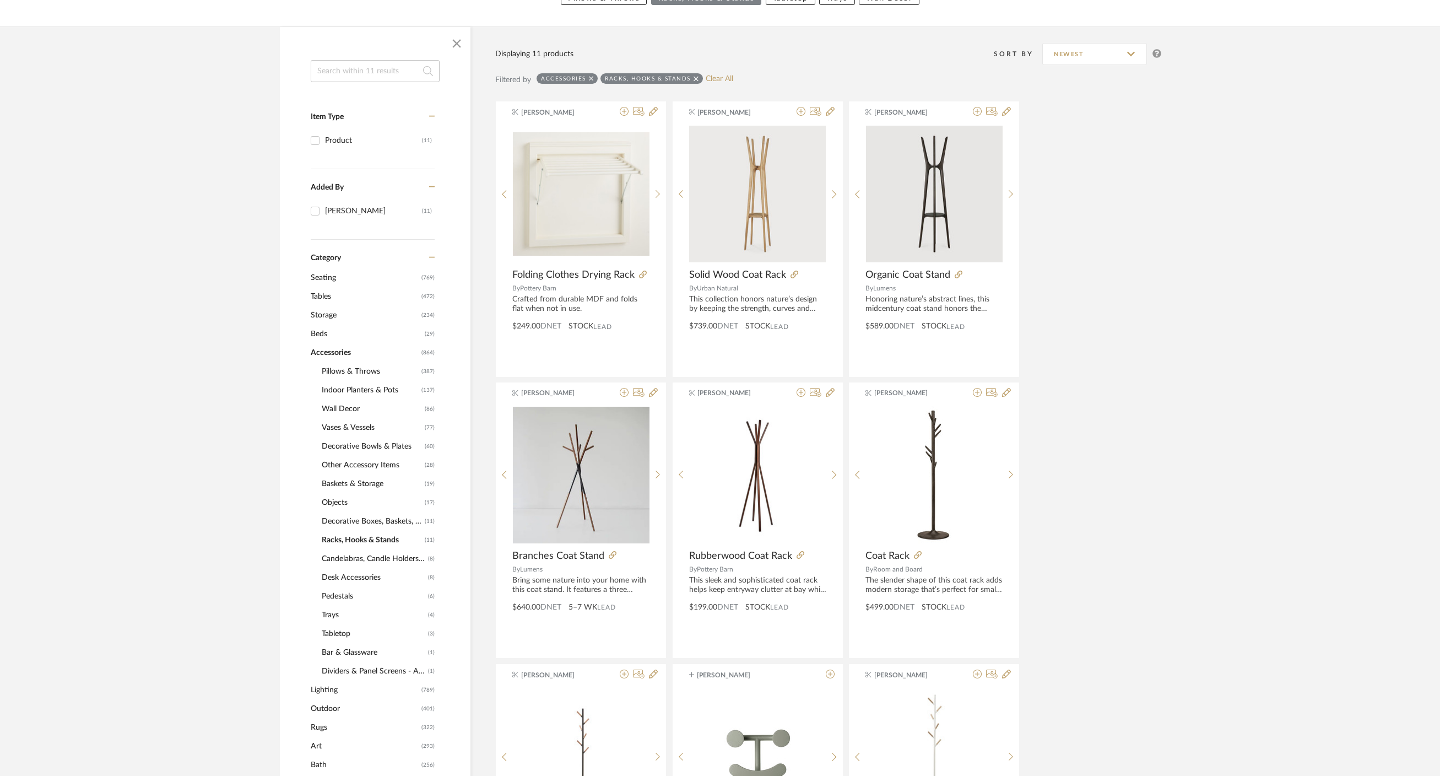
click at [366, 520] on span "Decorative Boxes, Baskets, Jars & Storage" at bounding box center [372, 521] width 100 height 19
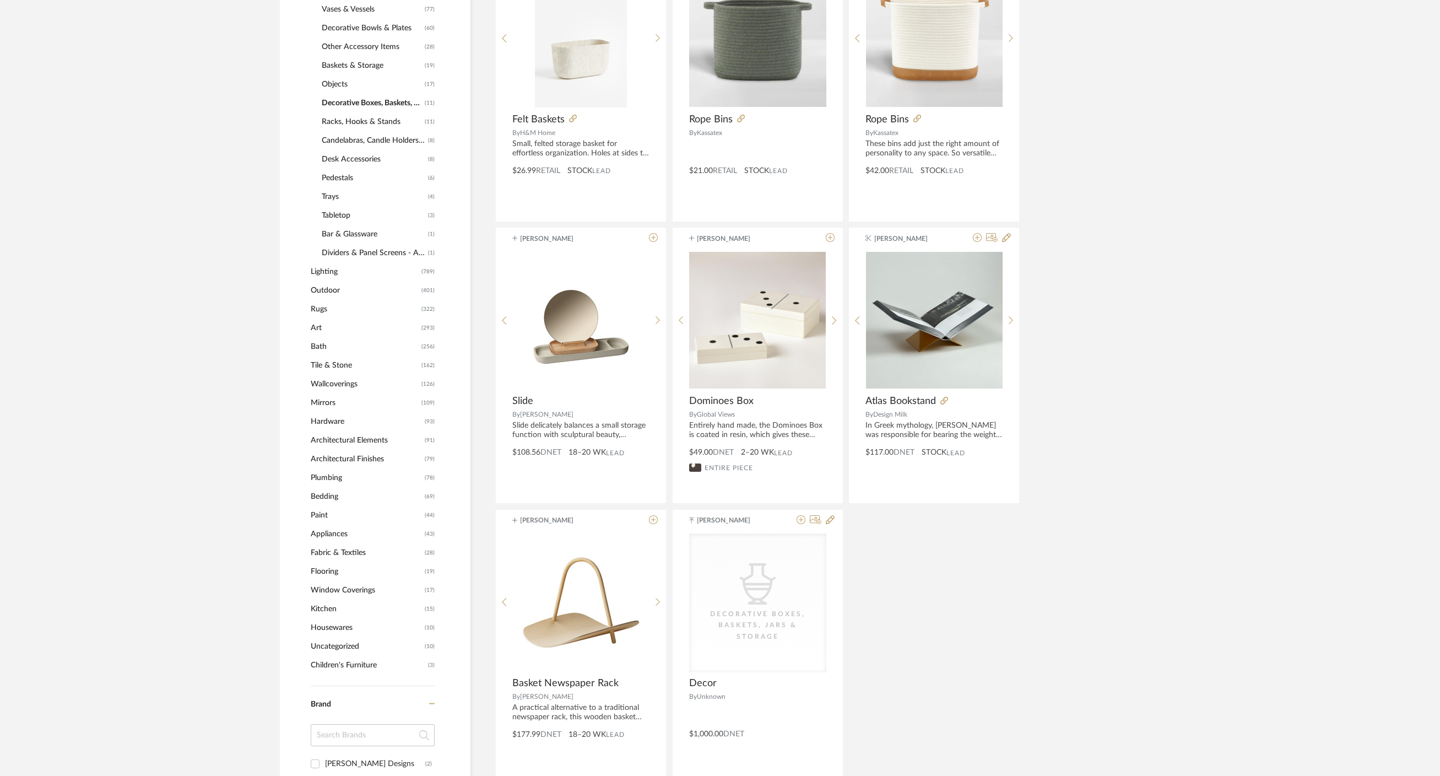
scroll to position [680, 0]
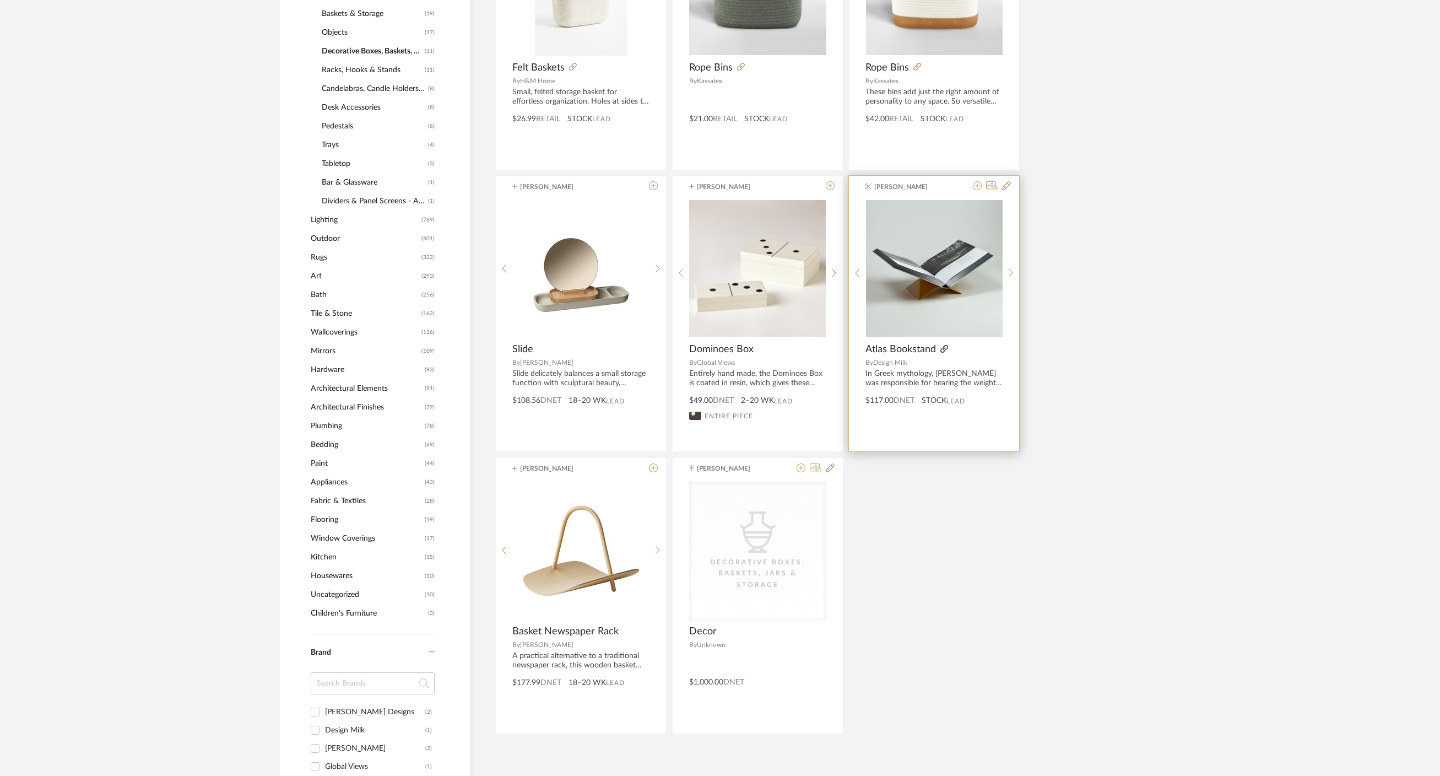
click at [946, 347] on icon at bounding box center [944, 349] width 8 height 8
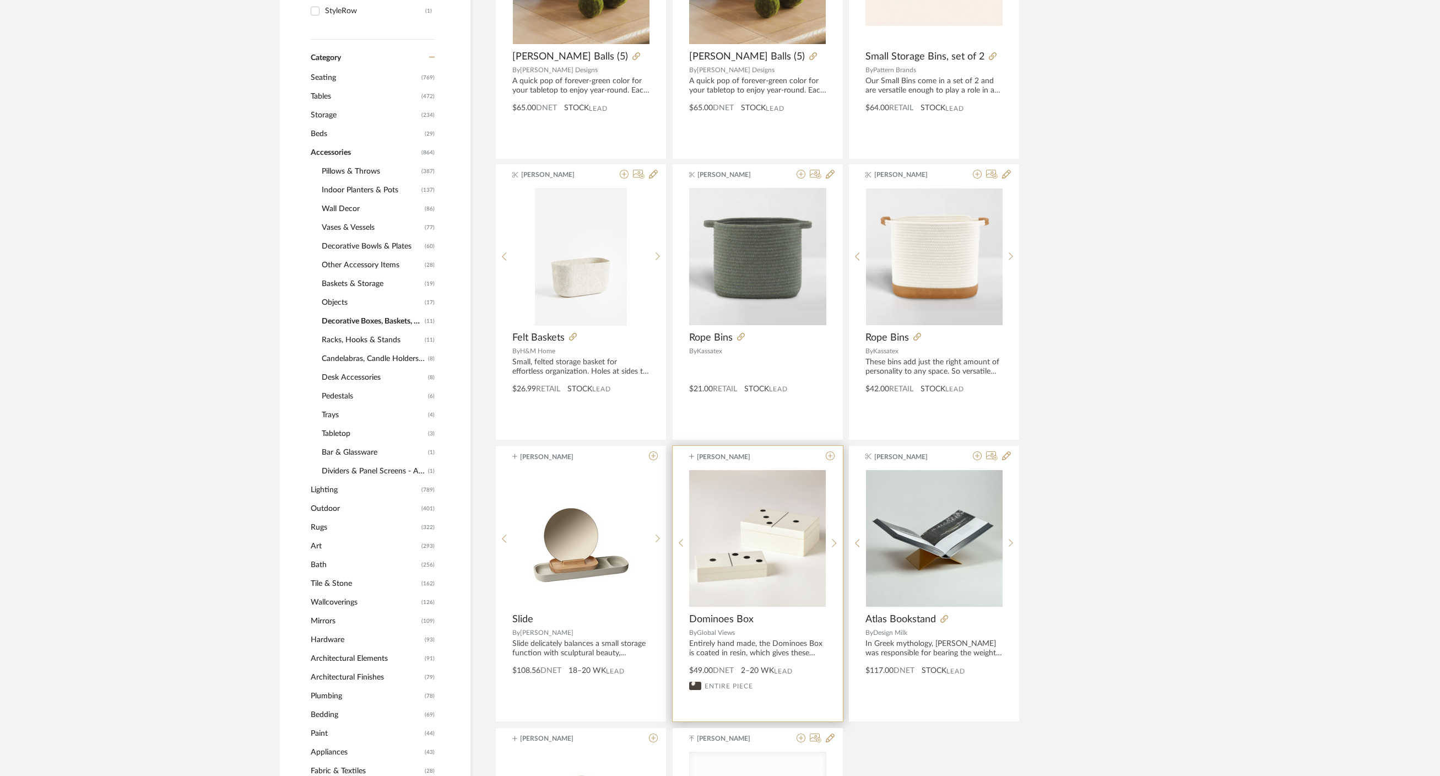
scroll to position [395, 0]
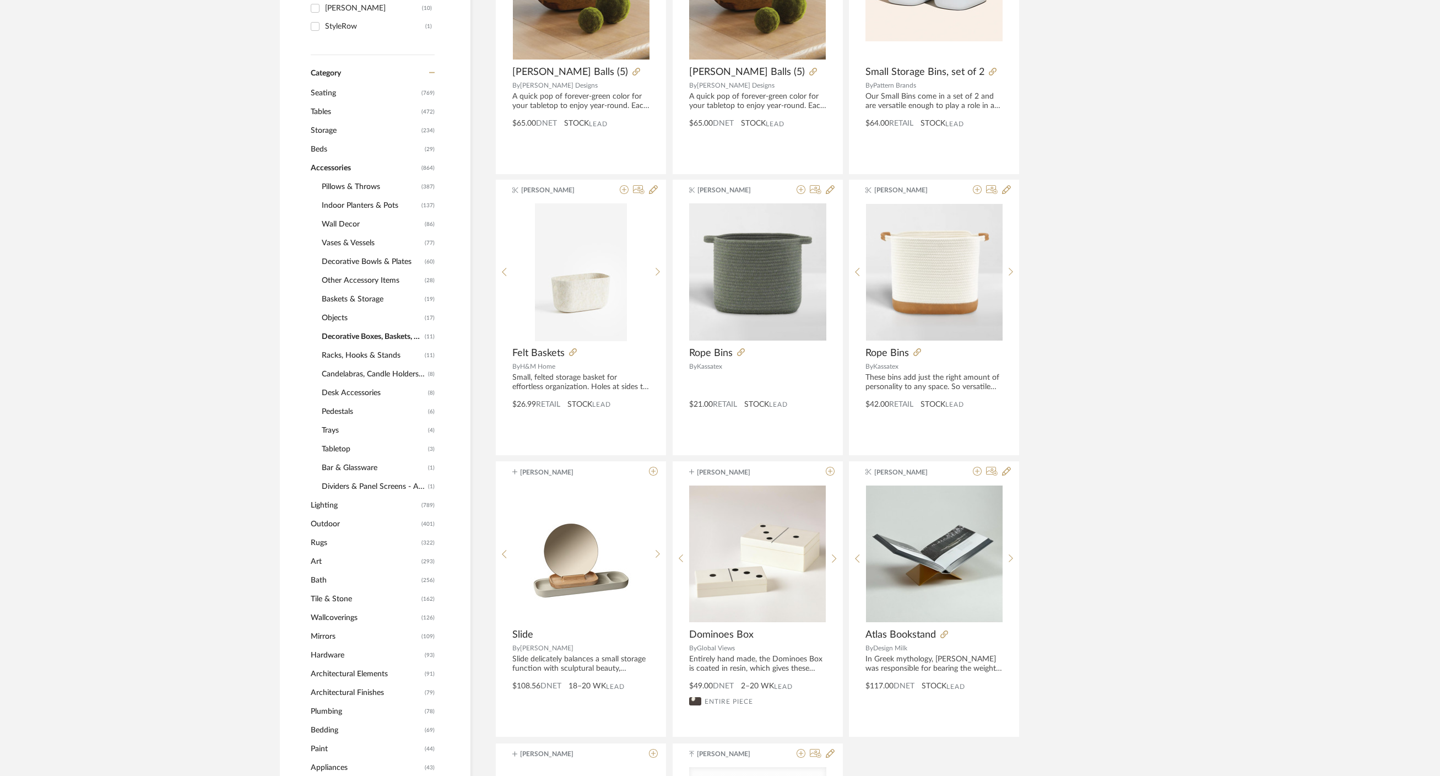
click at [337, 319] on span "Objects" at bounding box center [372, 317] width 100 height 19
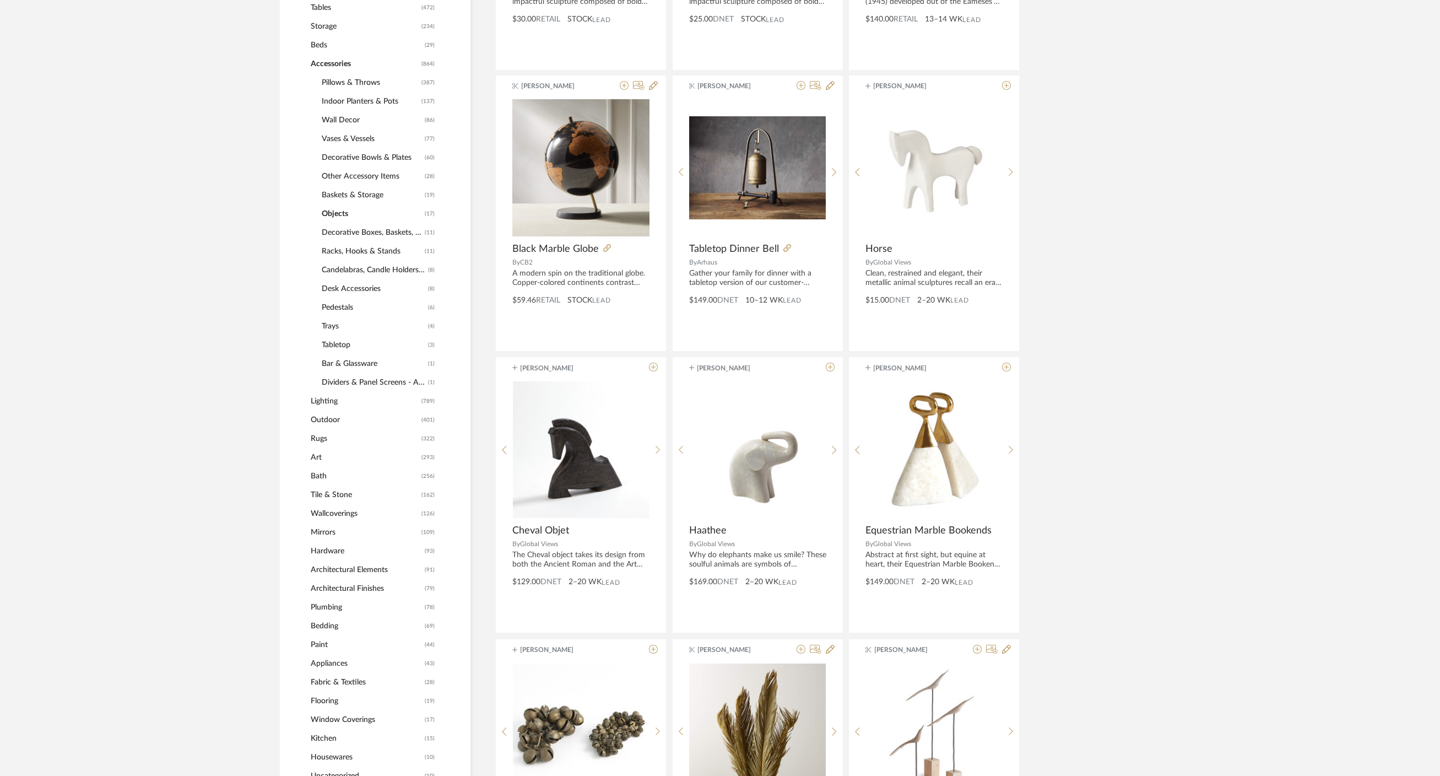
scroll to position [498, 0]
click at [365, 194] on span "Baskets & Storage" at bounding box center [372, 196] width 100 height 19
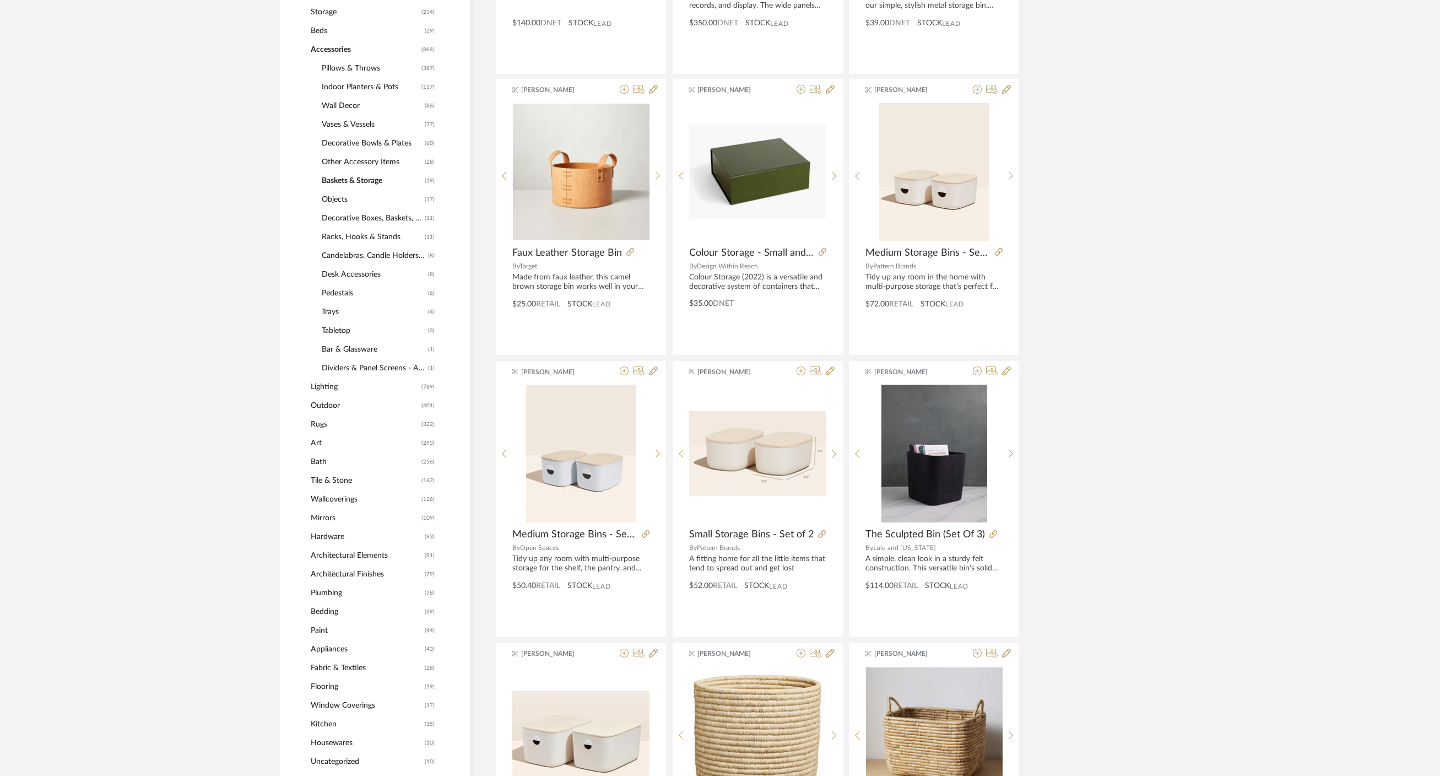
scroll to position [519, 0]
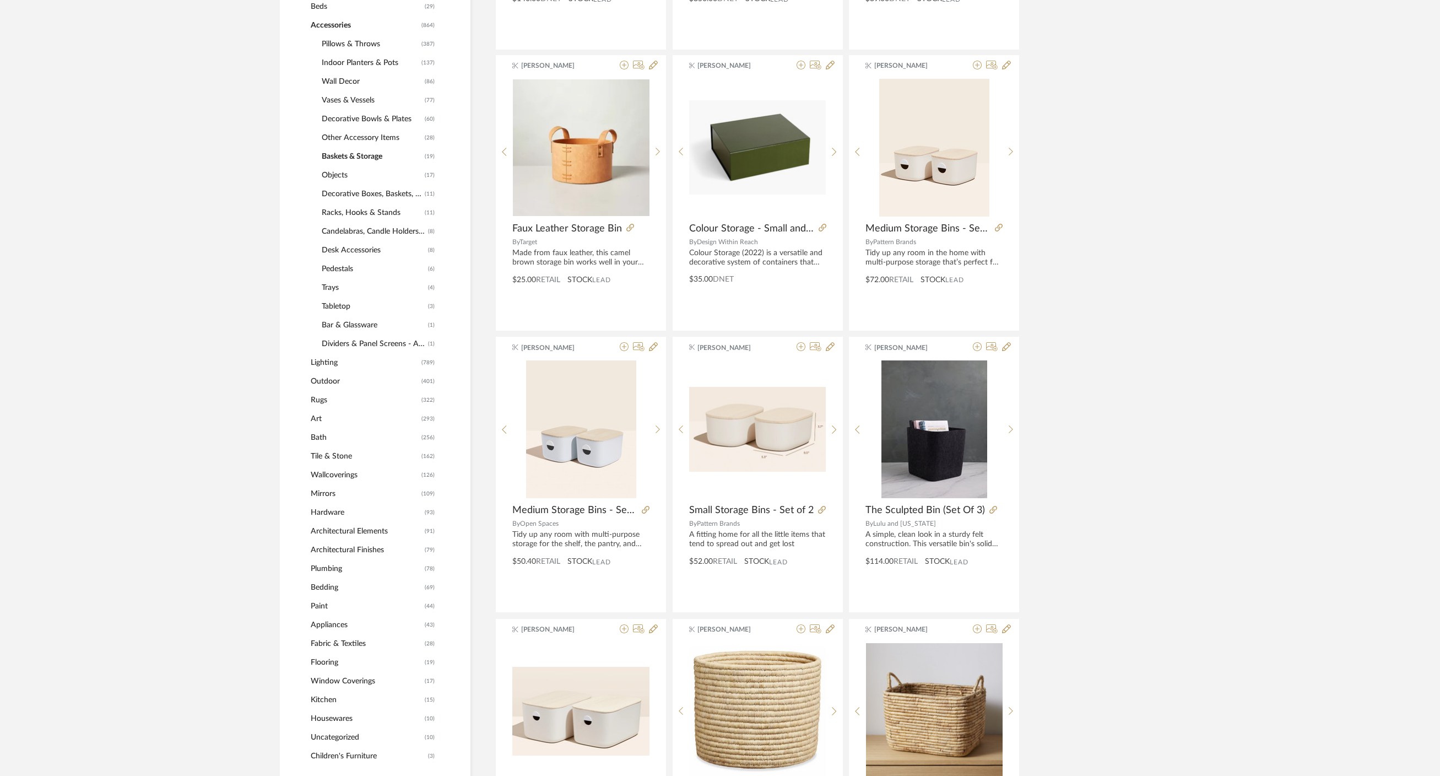
click at [366, 138] on span "Other Accessory Items" at bounding box center [372, 137] width 100 height 19
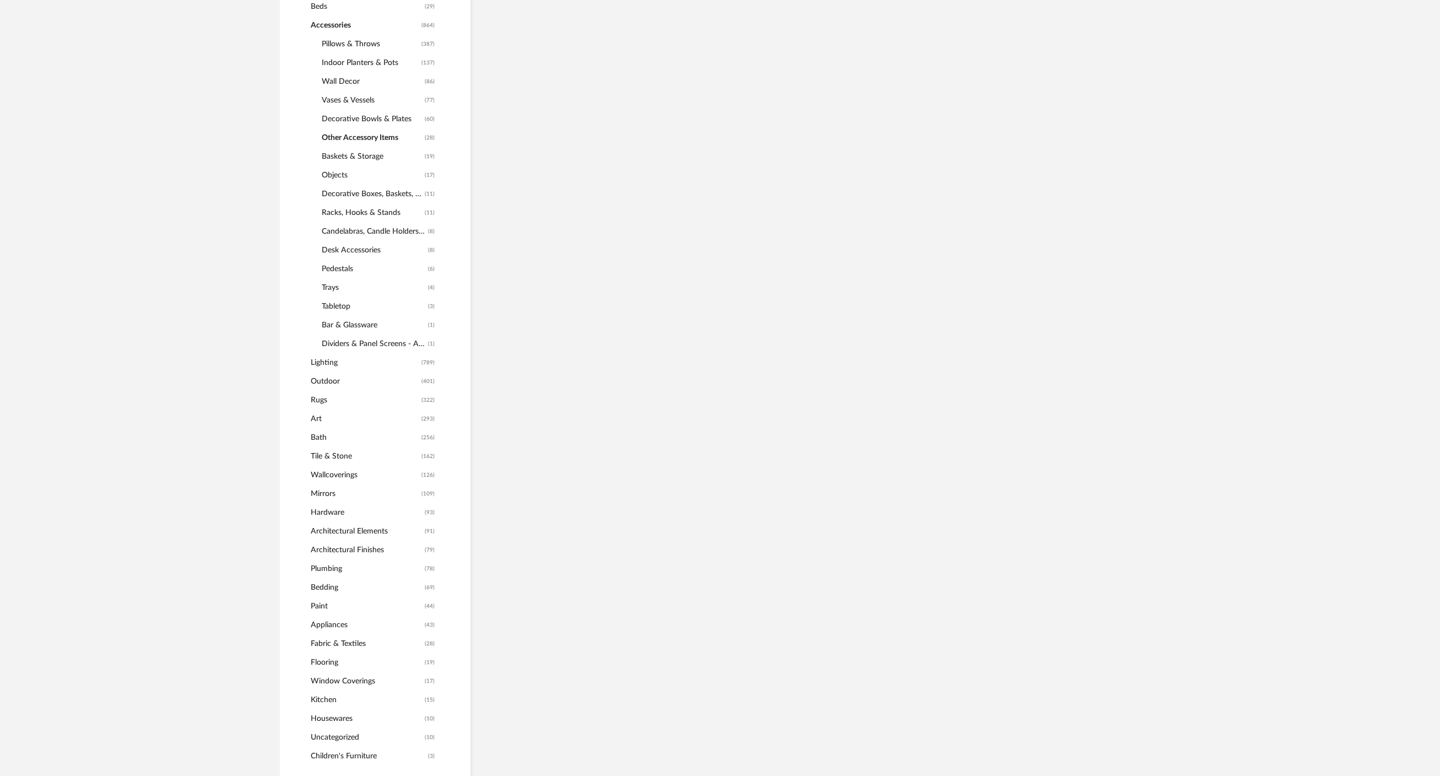
scroll to position [574, 0]
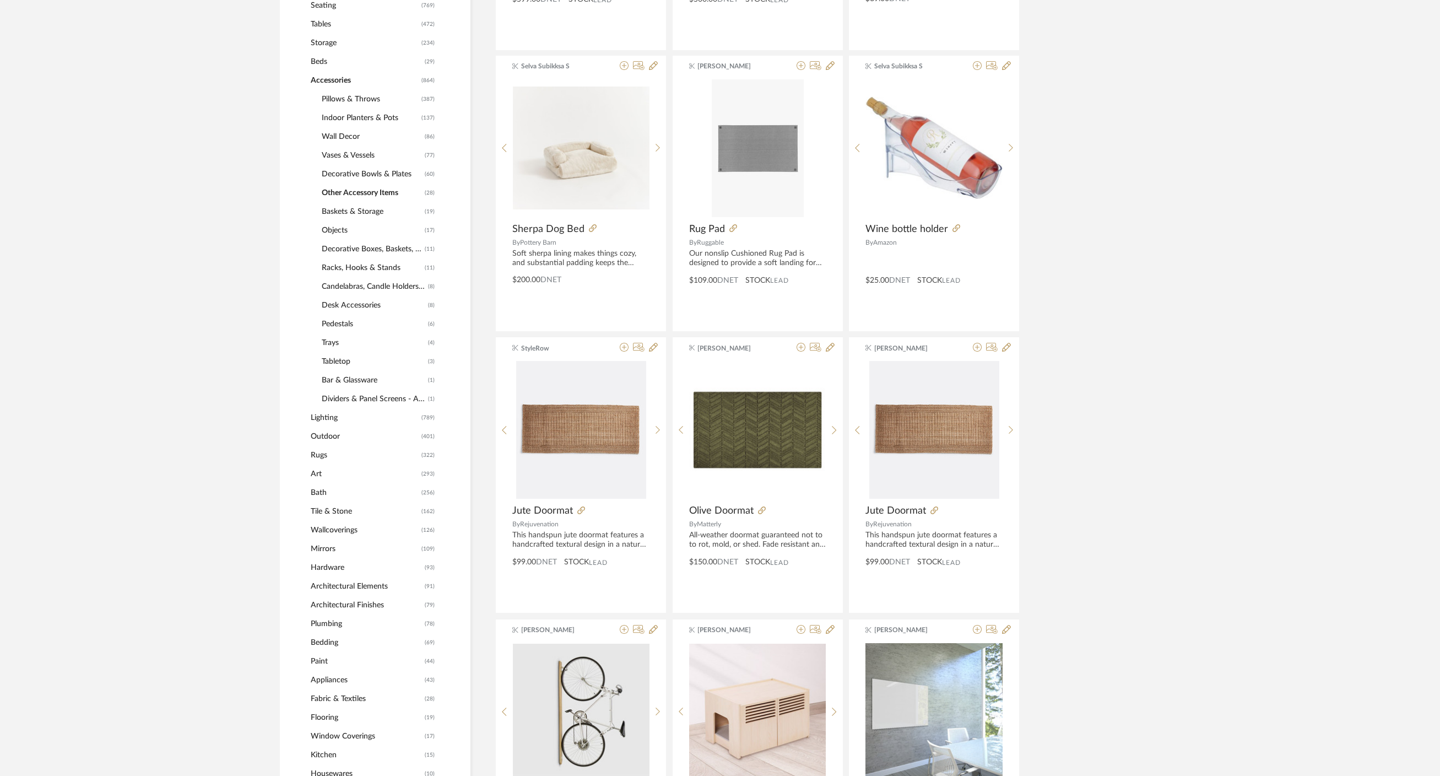
scroll to position [495, 0]
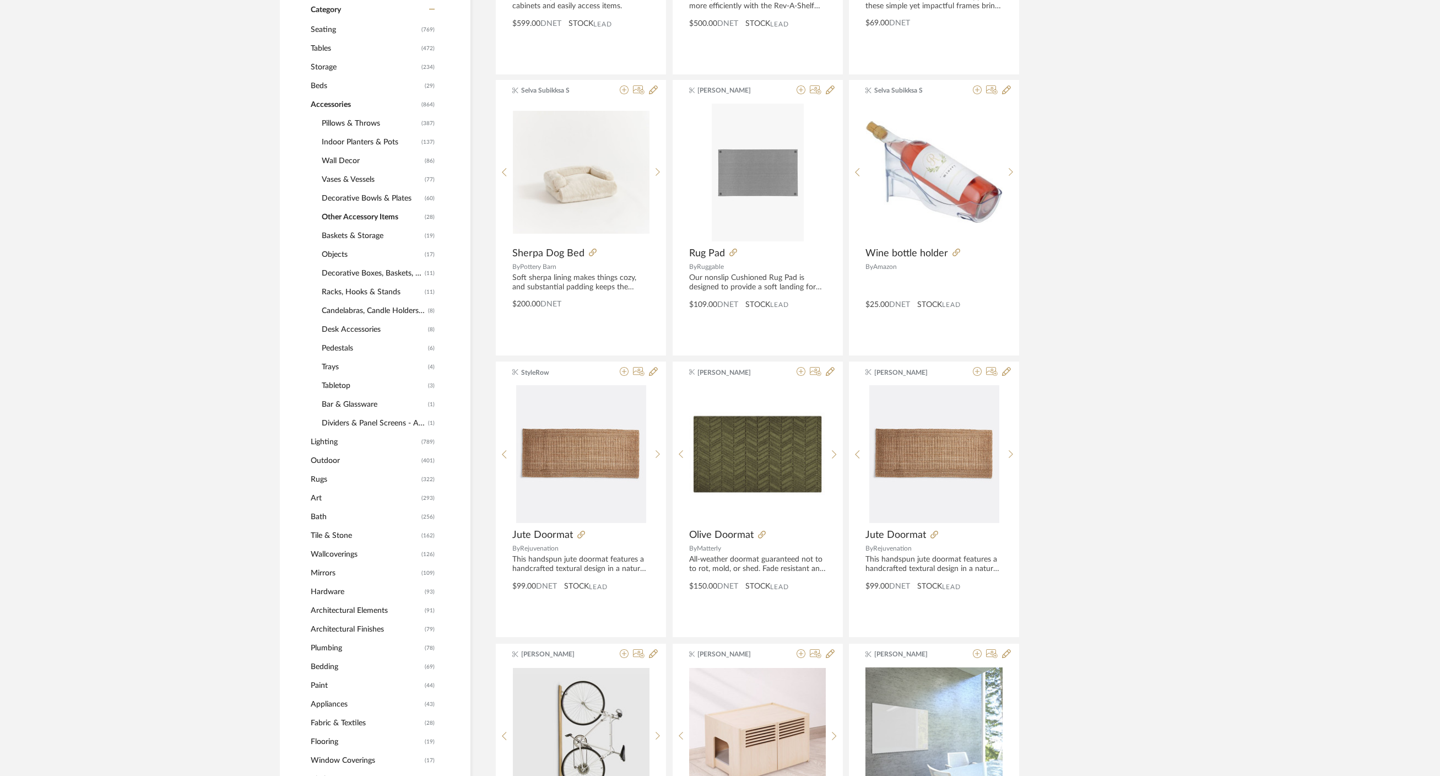
click at [357, 202] on span "Decorative Bowls & Plates" at bounding box center [372, 198] width 100 height 19
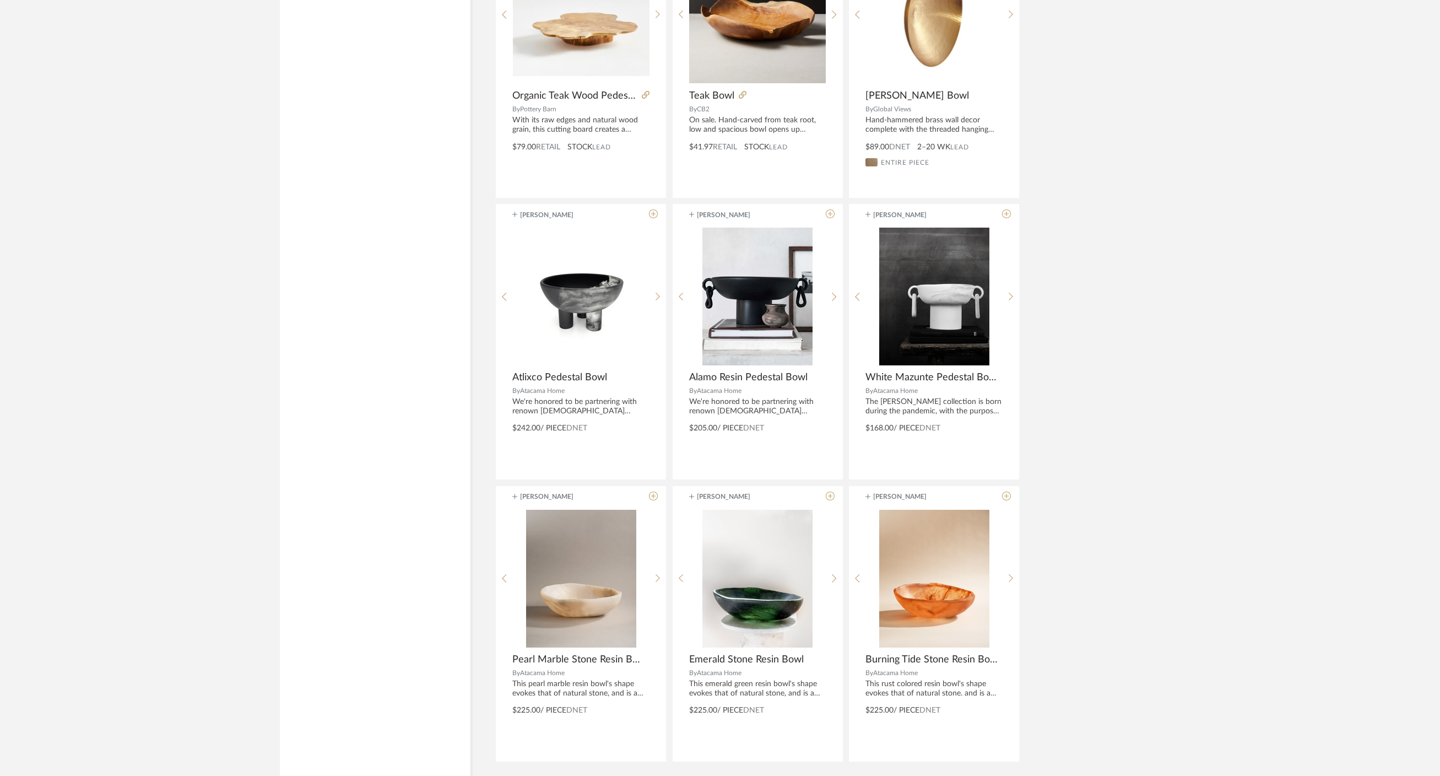
scroll to position [3010, 0]
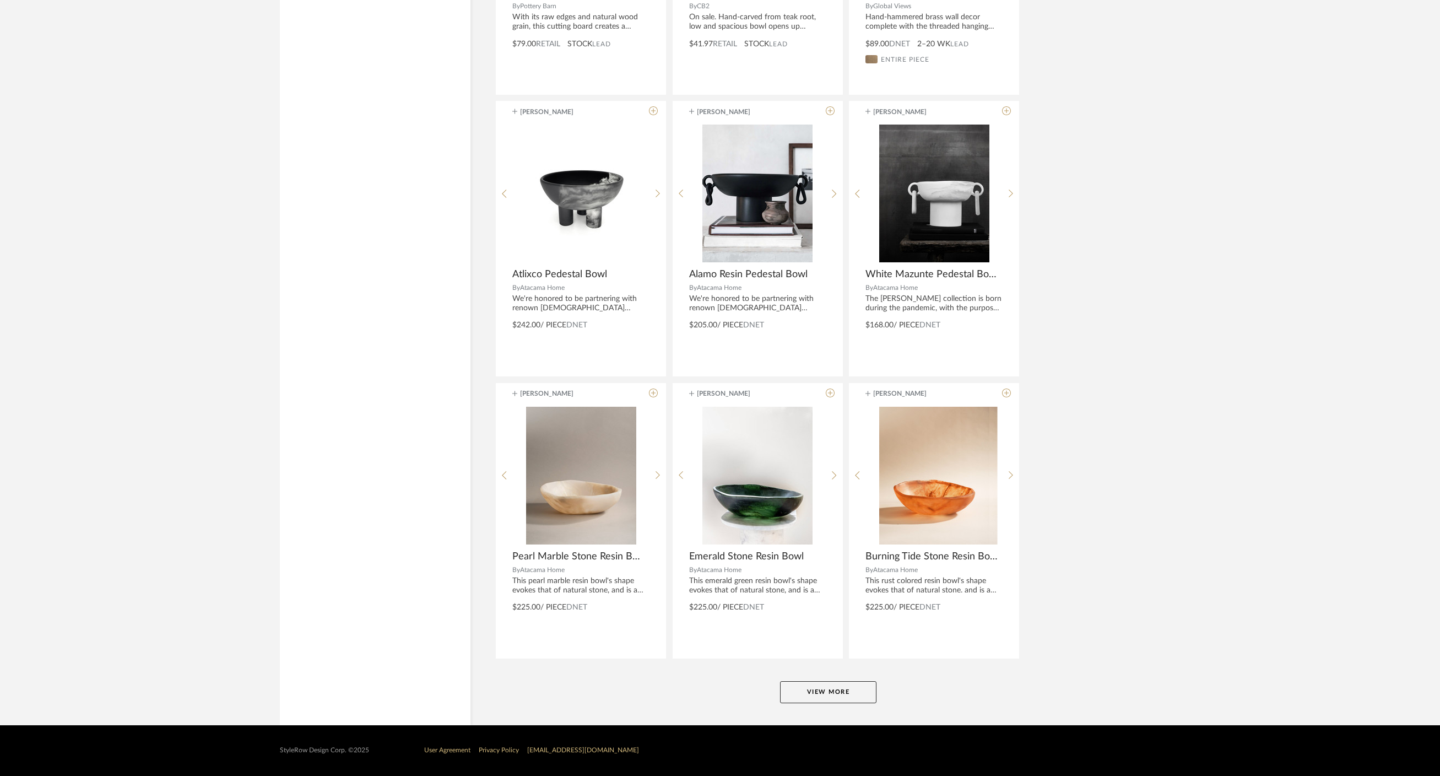
click at [812, 698] on button "View More" at bounding box center [828, 692] width 96 height 22
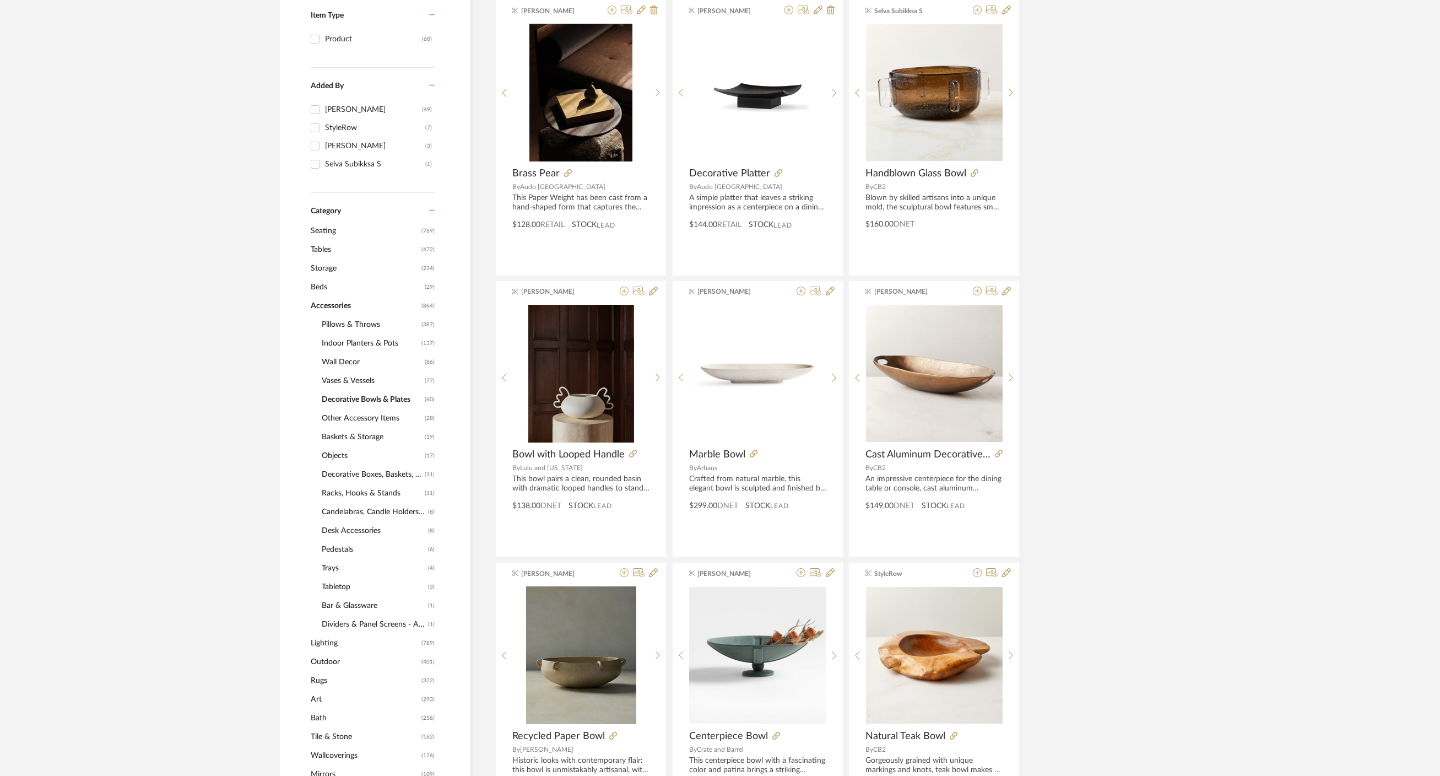
scroll to position [273, 0]
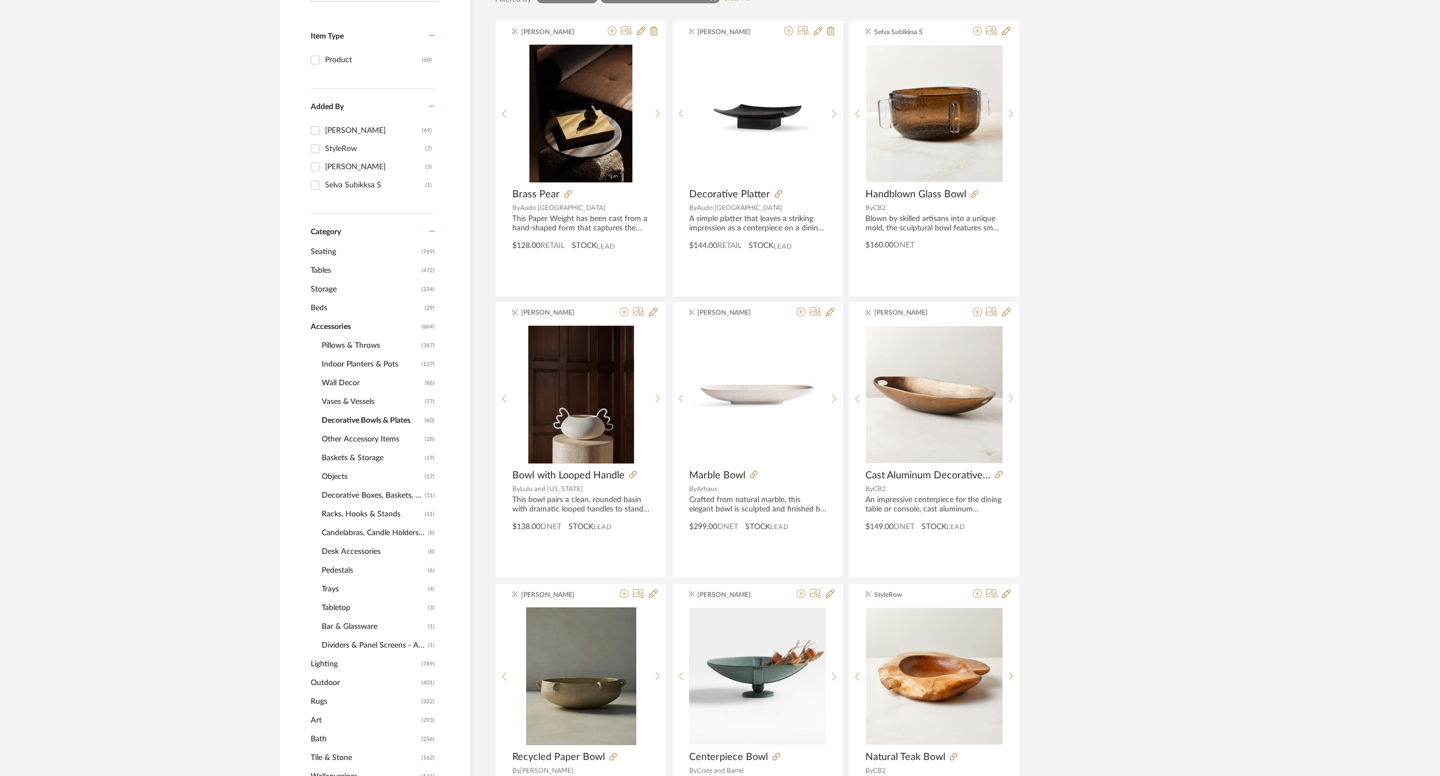
click at [344, 383] on span "Wall Decor" at bounding box center [372, 383] width 100 height 19
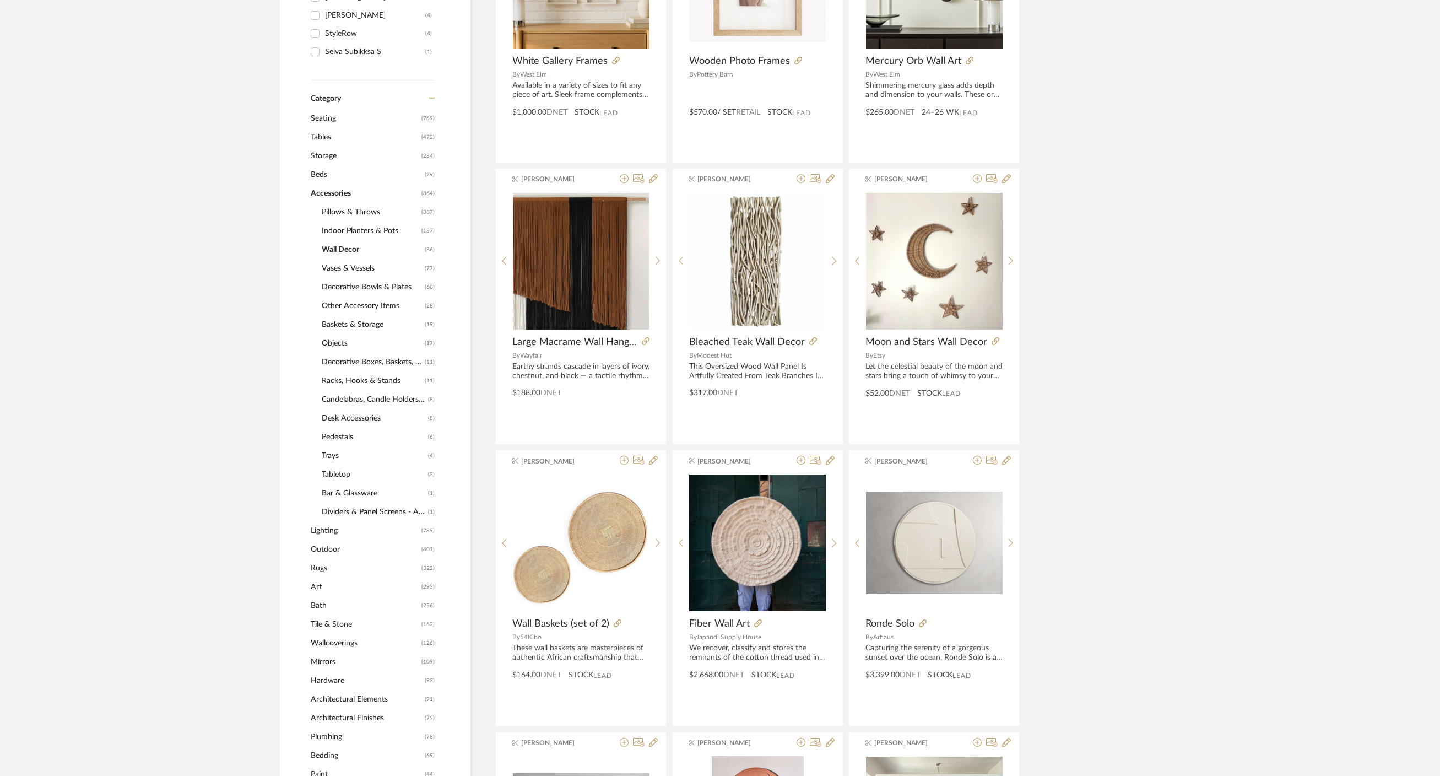
scroll to position [392, 0]
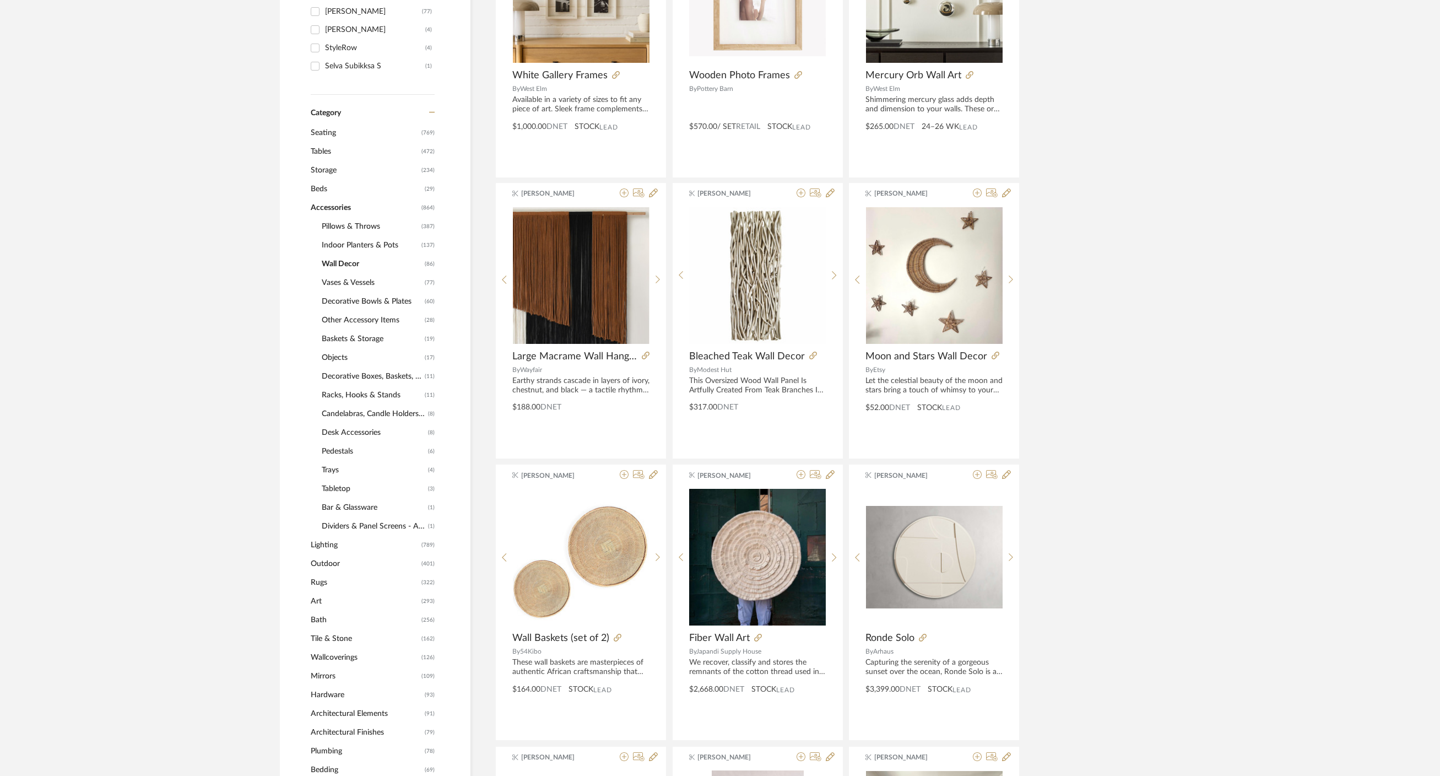
click at [334, 205] on span "Accessories" at bounding box center [365, 207] width 108 height 19
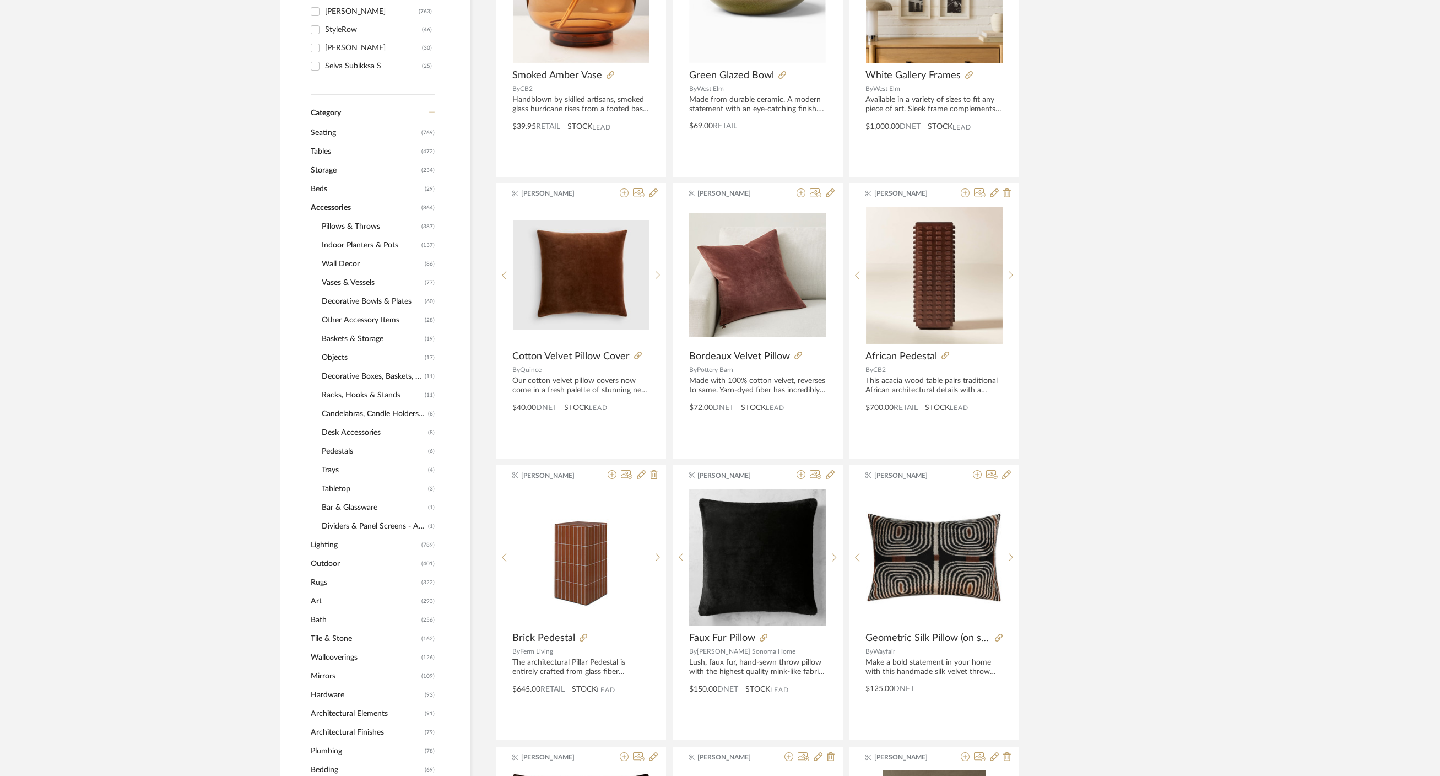
click at [334, 205] on span "Accessories" at bounding box center [365, 207] width 108 height 19
click at [327, 544] on span "Lighting" at bounding box center [365, 544] width 108 height 19
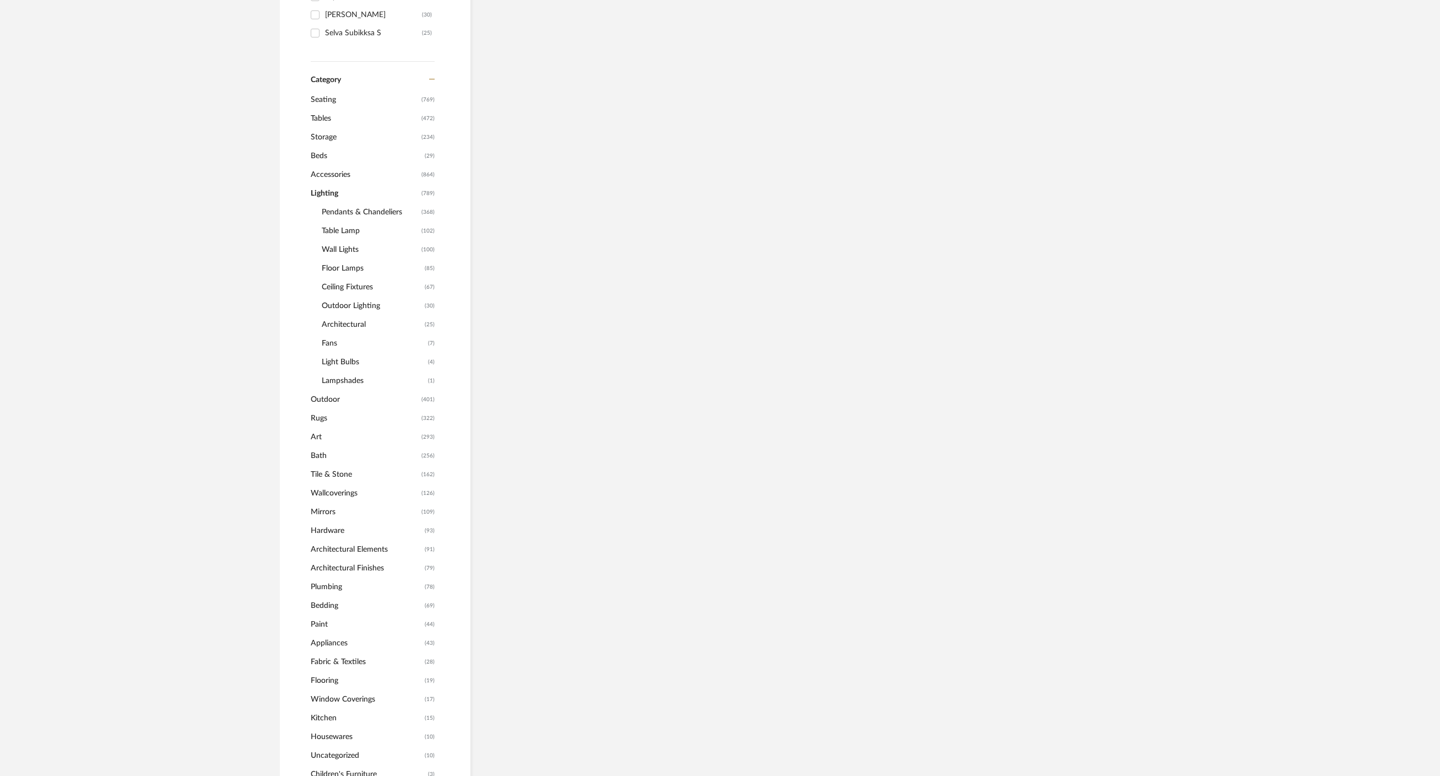
scroll to position [359, 0]
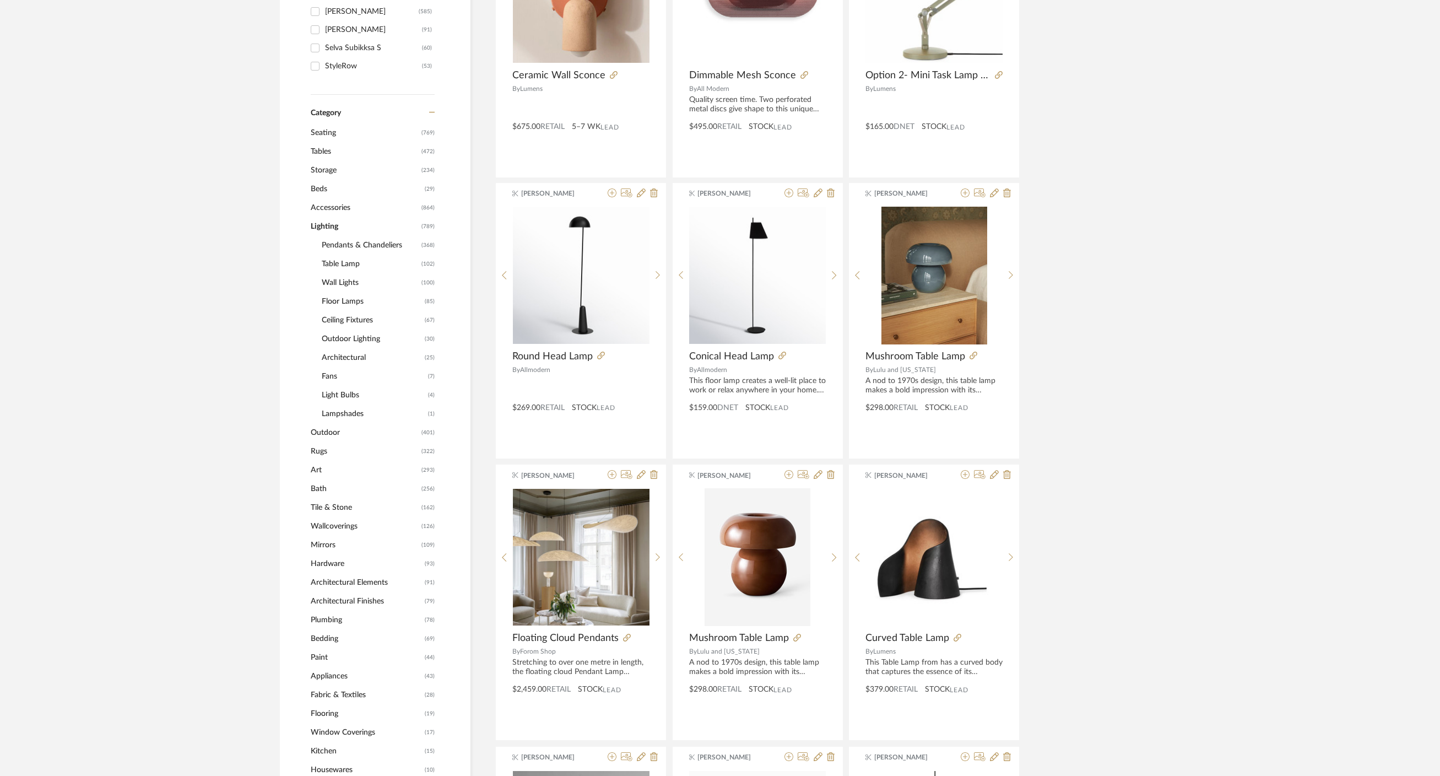
click at [350, 248] on span "Pendants & Chandeliers" at bounding box center [370, 245] width 97 height 19
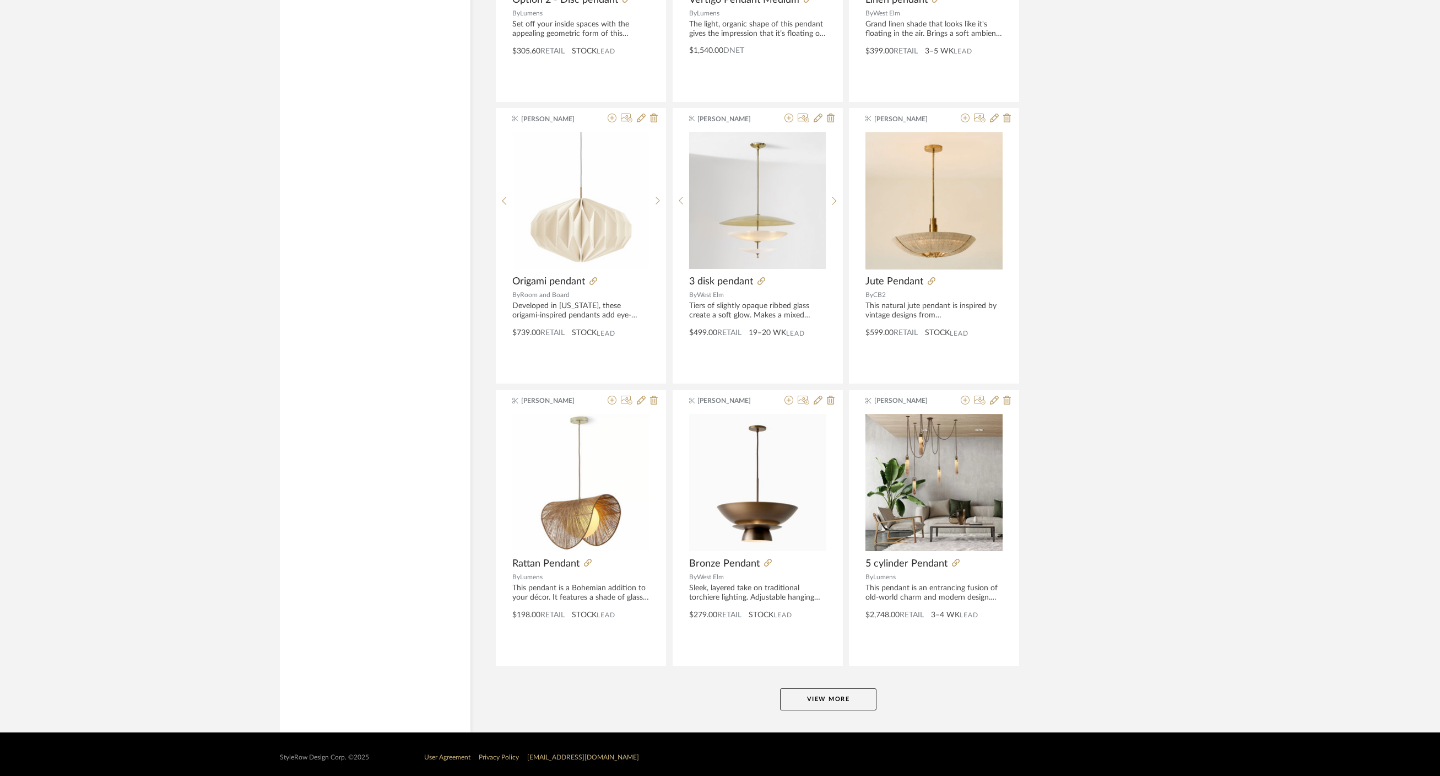
scroll to position [2974, 0]
